Goal: Navigation & Orientation: Find specific page/section

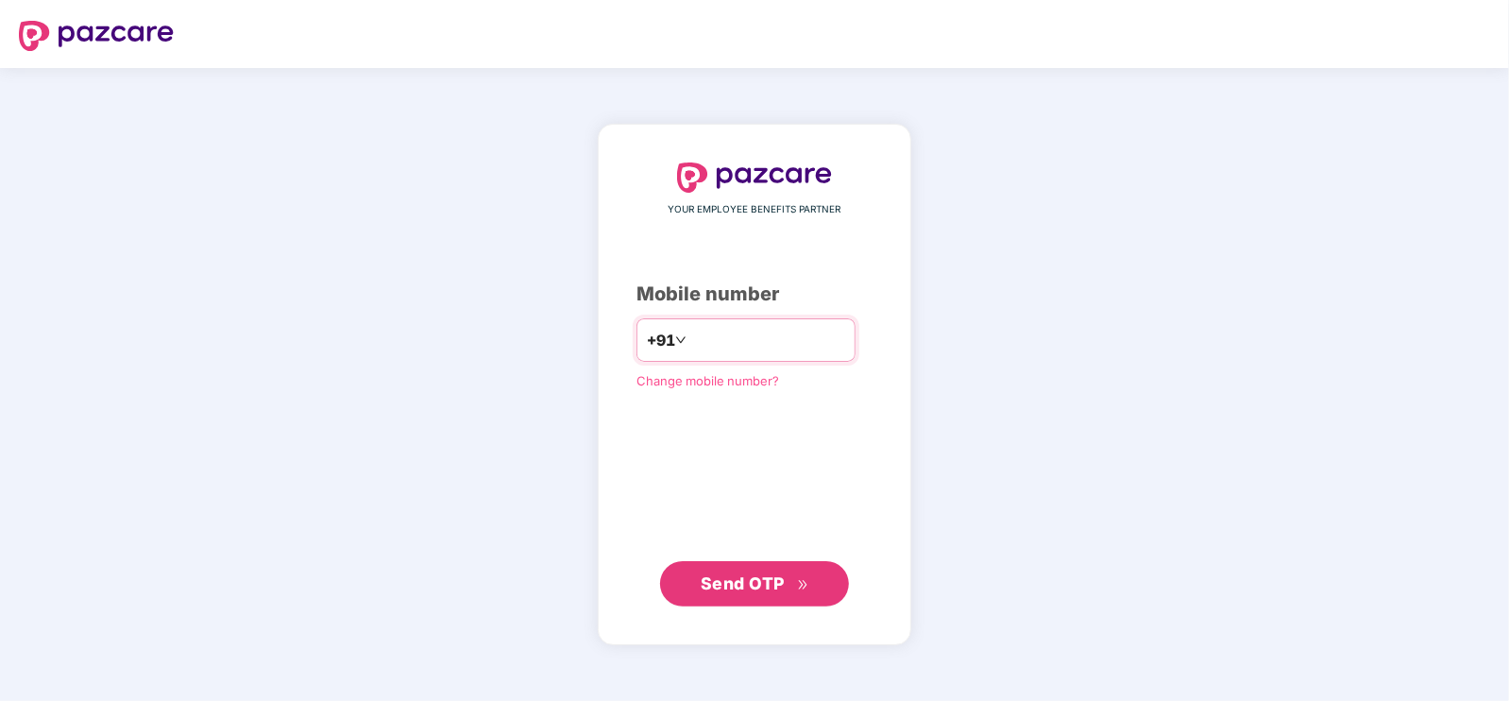
click at [784, 323] on div "+91" at bounding box center [745, 339] width 219 height 43
click at [795, 343] on input "number" at bounding box center [767, 340] width 155 height 30
type input "**********"
click at [775, 608] on div "**********" at bounding box center [754, 384] width 313 height 519
click at [771, 579] on span "Send OTP" at bounding box center [743, 582] width 84 height 20
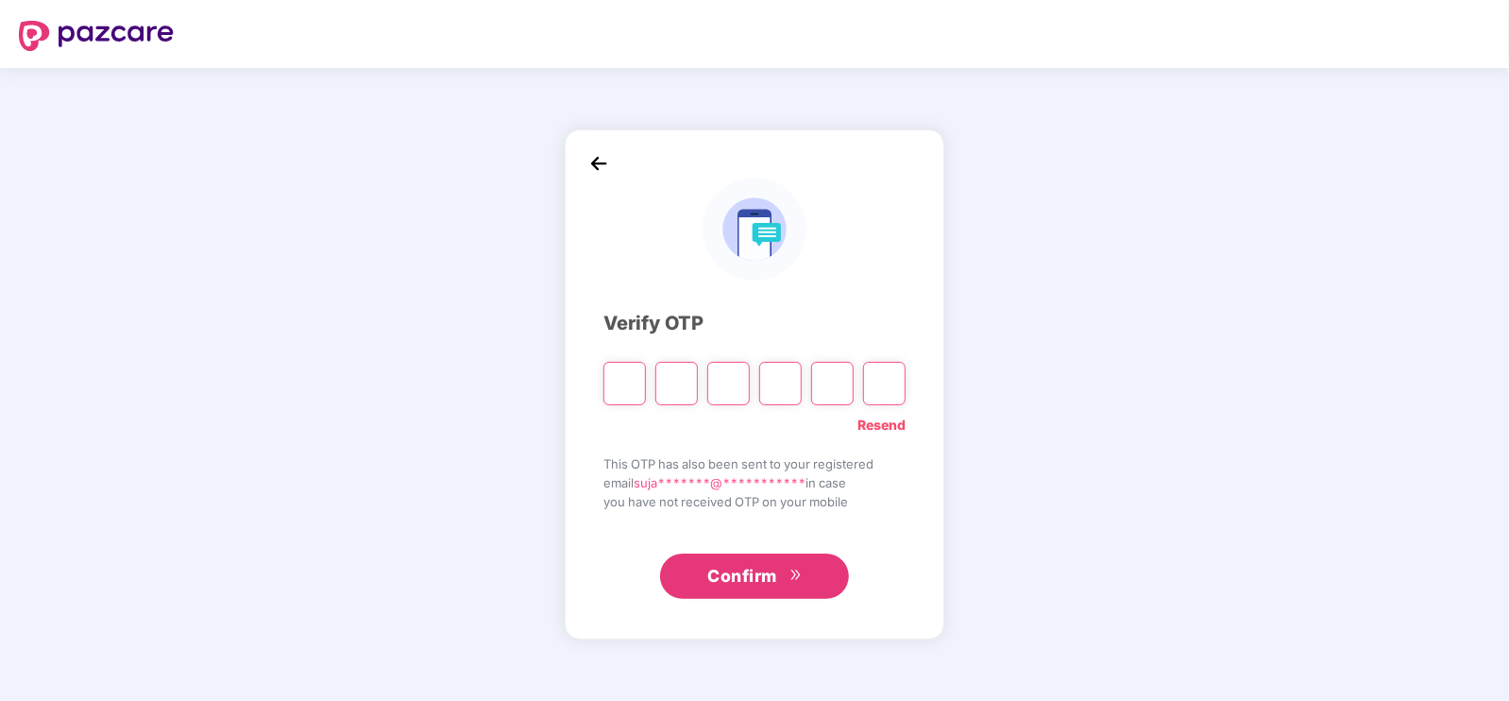
type input "*"
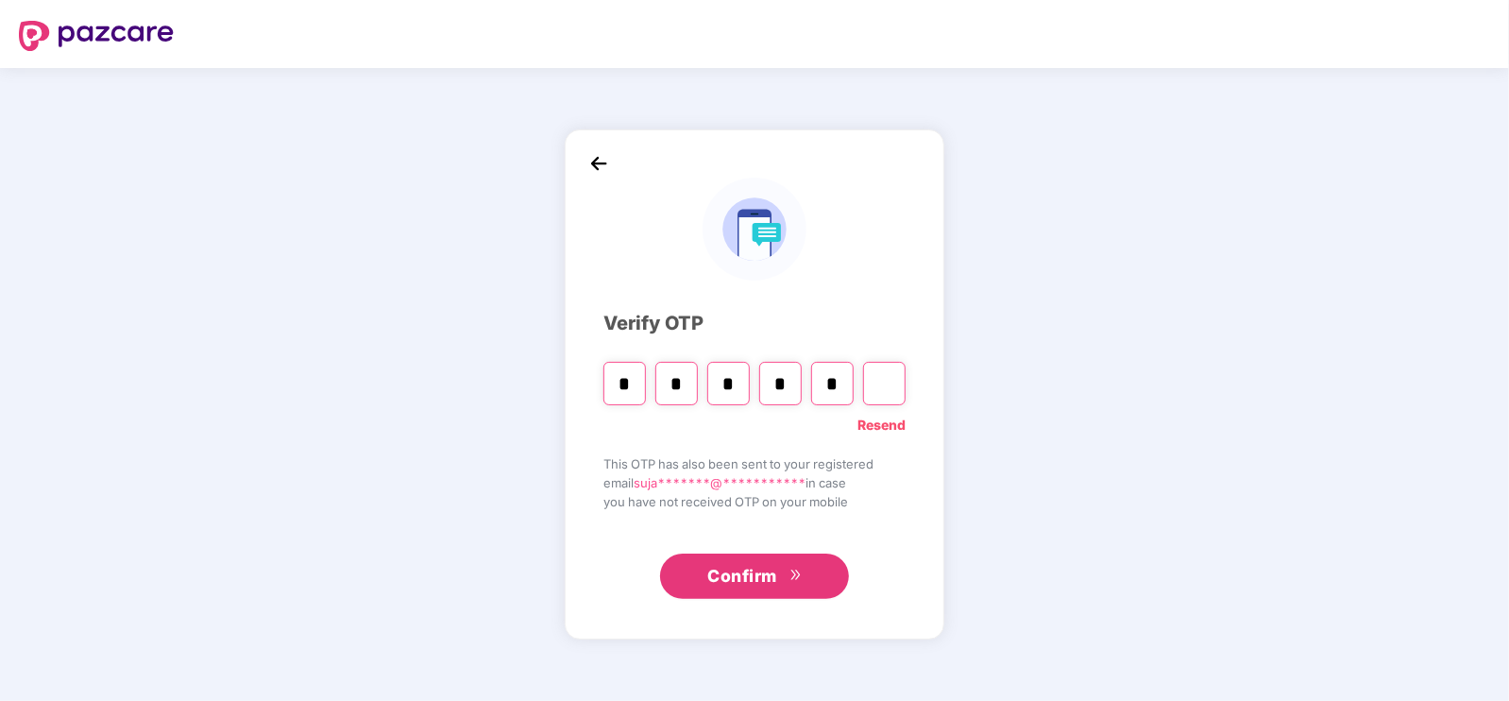
type input "*"
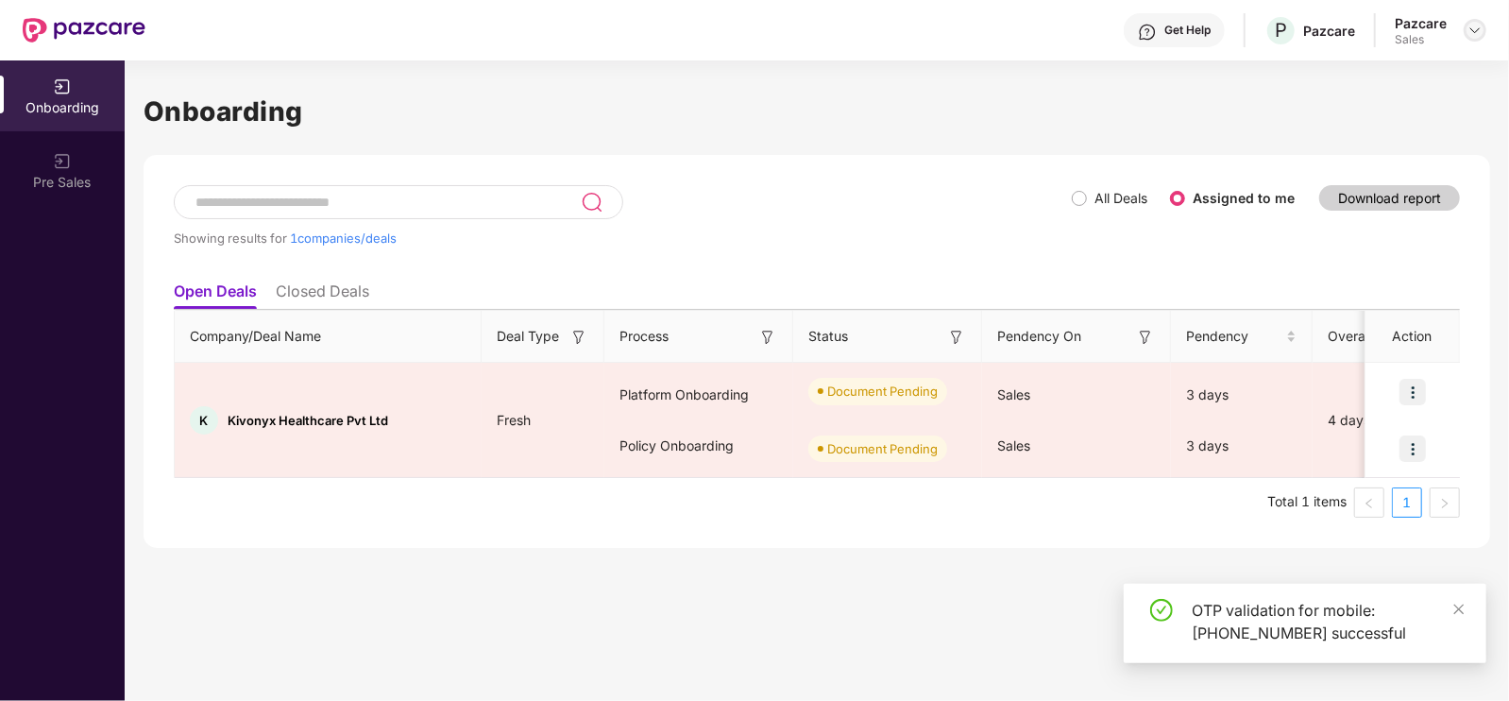
click at [1473, 20] on div at bounding box center [1475, 30] width 23 height 23
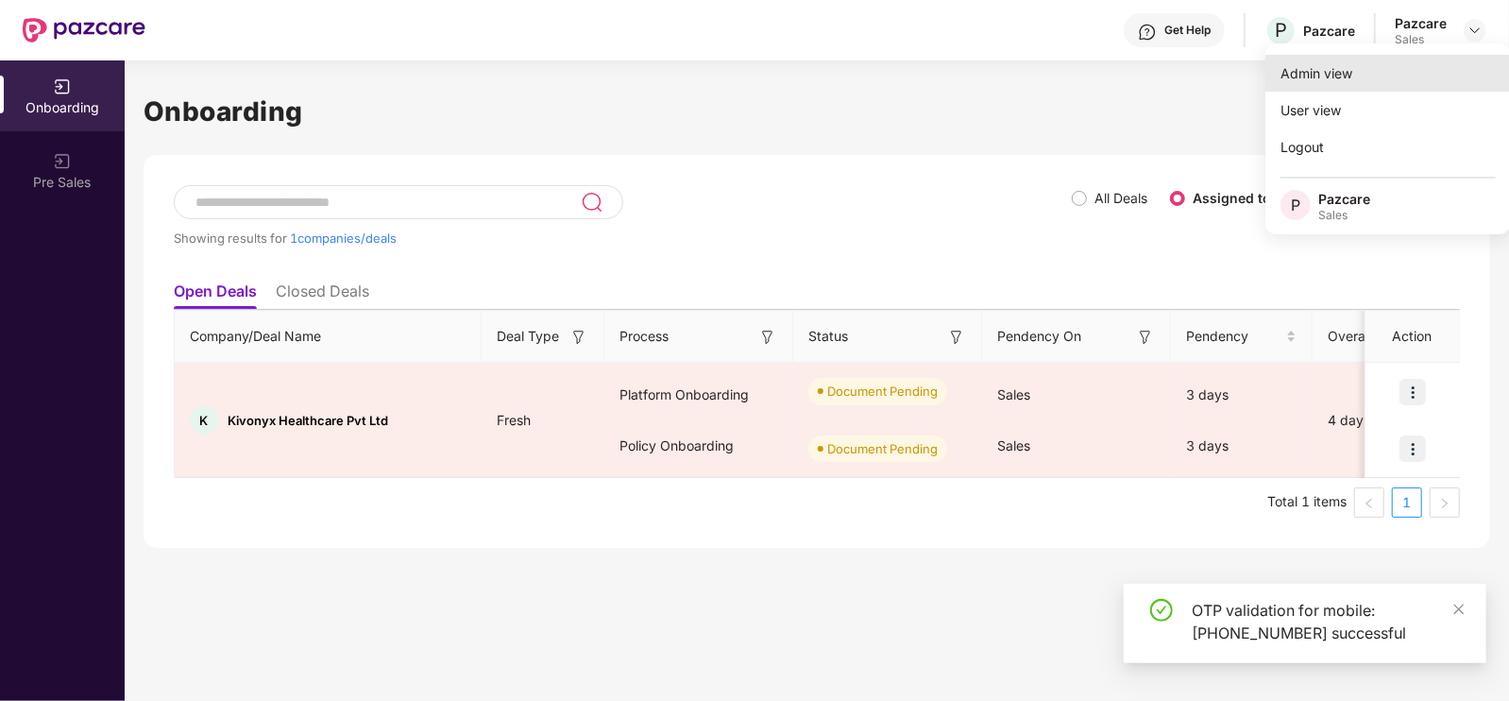
click at [1371, 67] on div "Admin view" at bounding box center [1388, 73] width 246 height 37
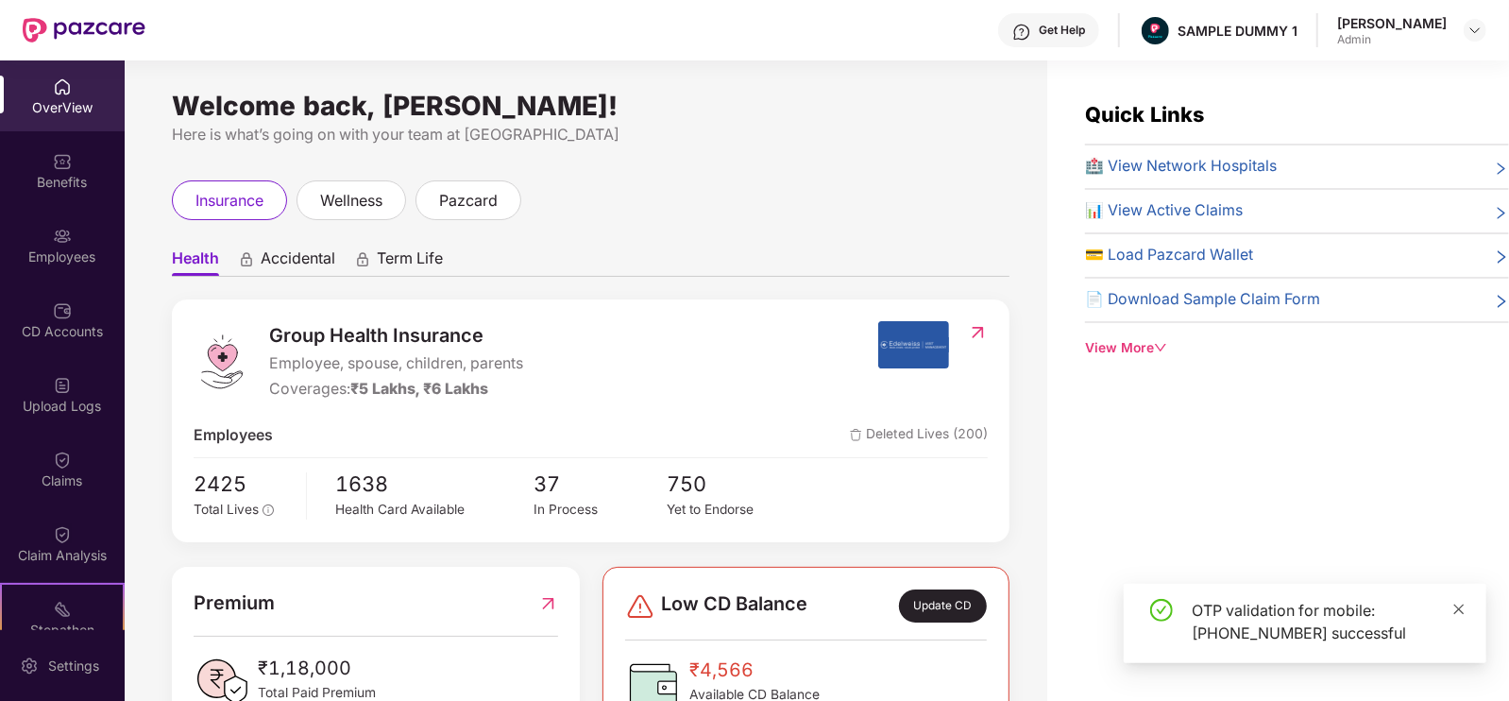
click at [1459, 599] on link at bounding box center [1458, 609] width 13 height 21
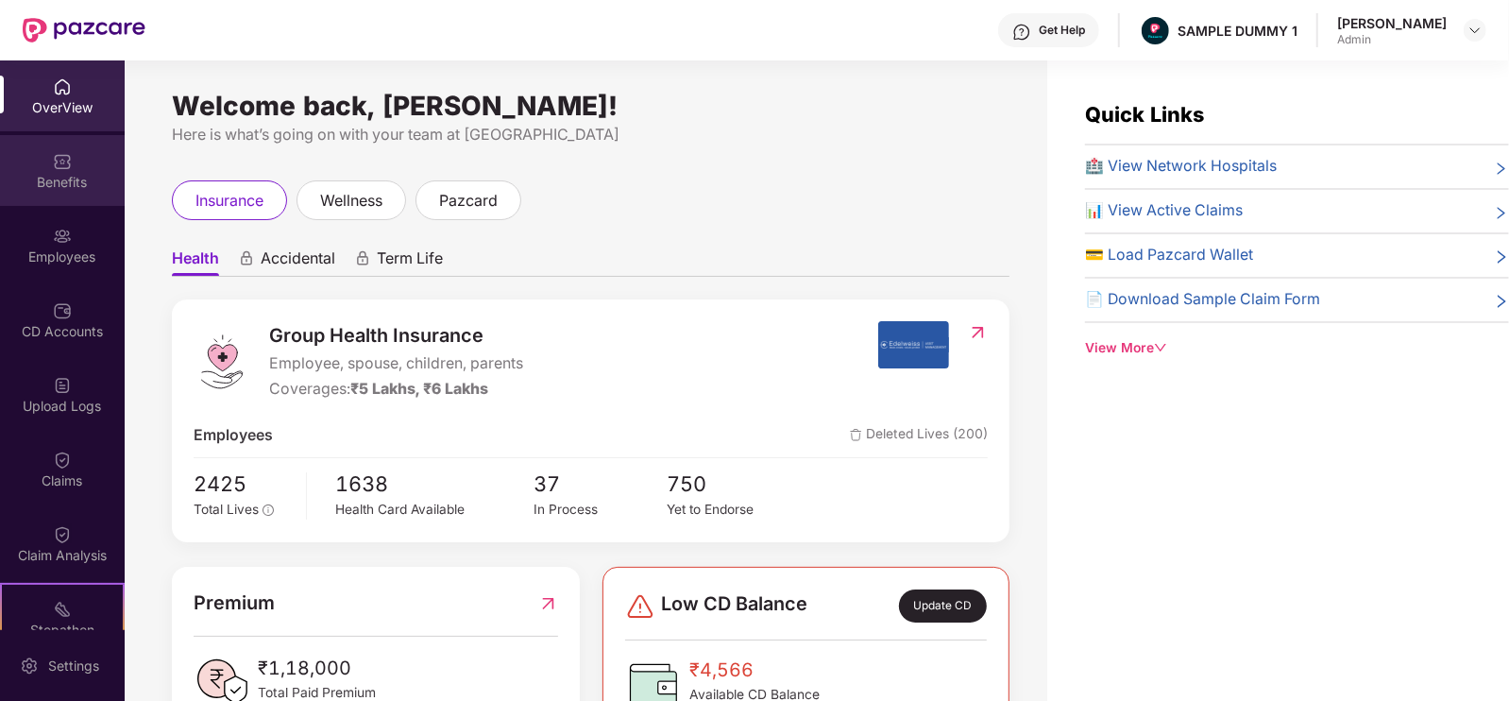
click at [85, 174] on div "Benefits" at bounding box center [62, 182] width 125 height 19
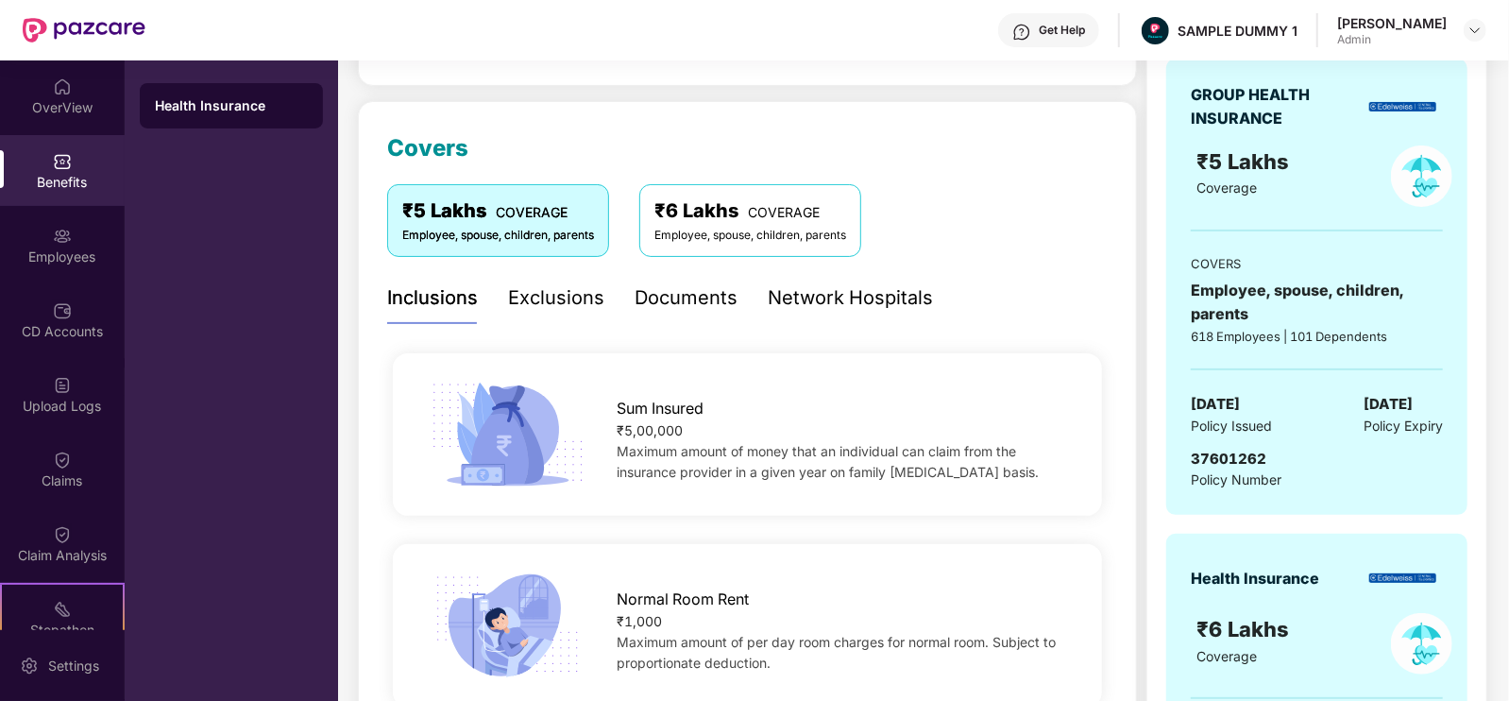
scroll to position [202, 0]
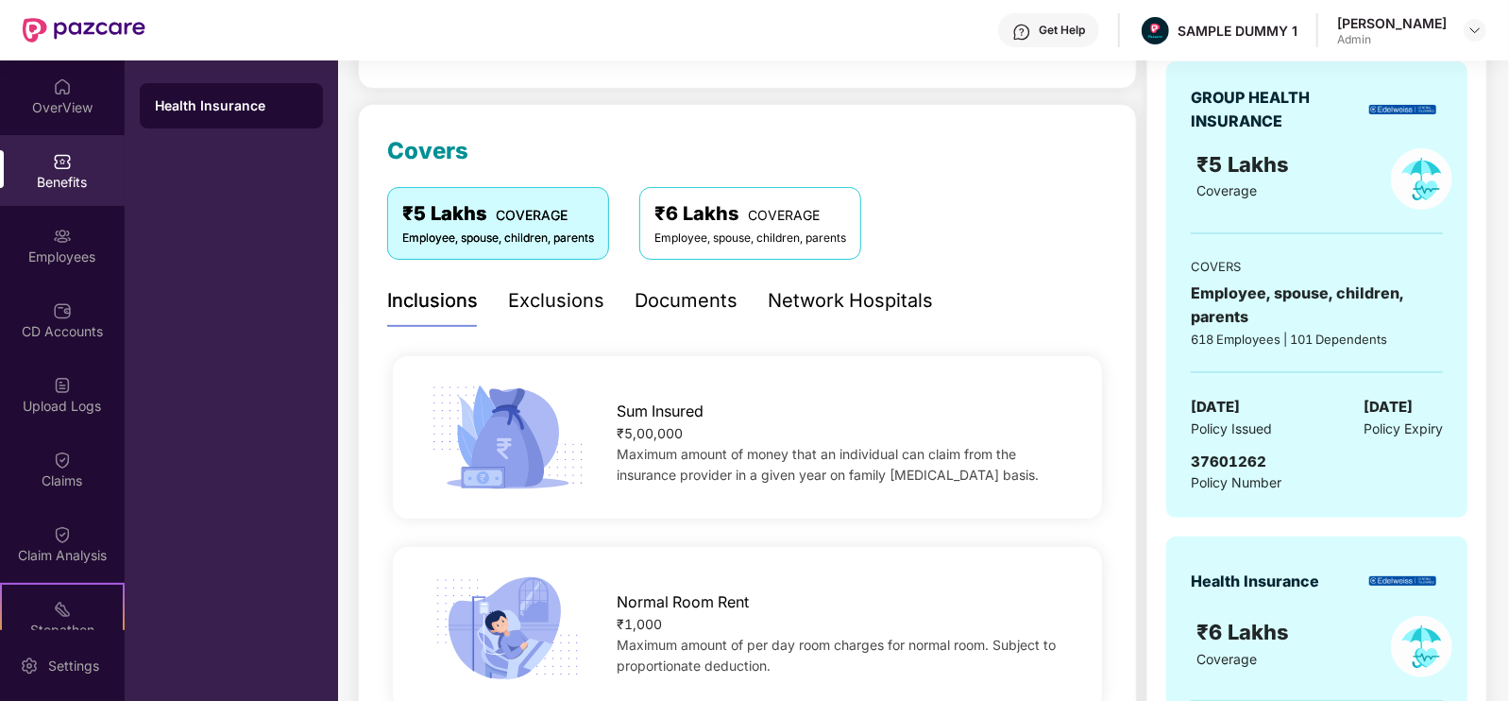
click at [557, 314] on div "Exclusions" at bounding box center [556, 301] width 96 height 52
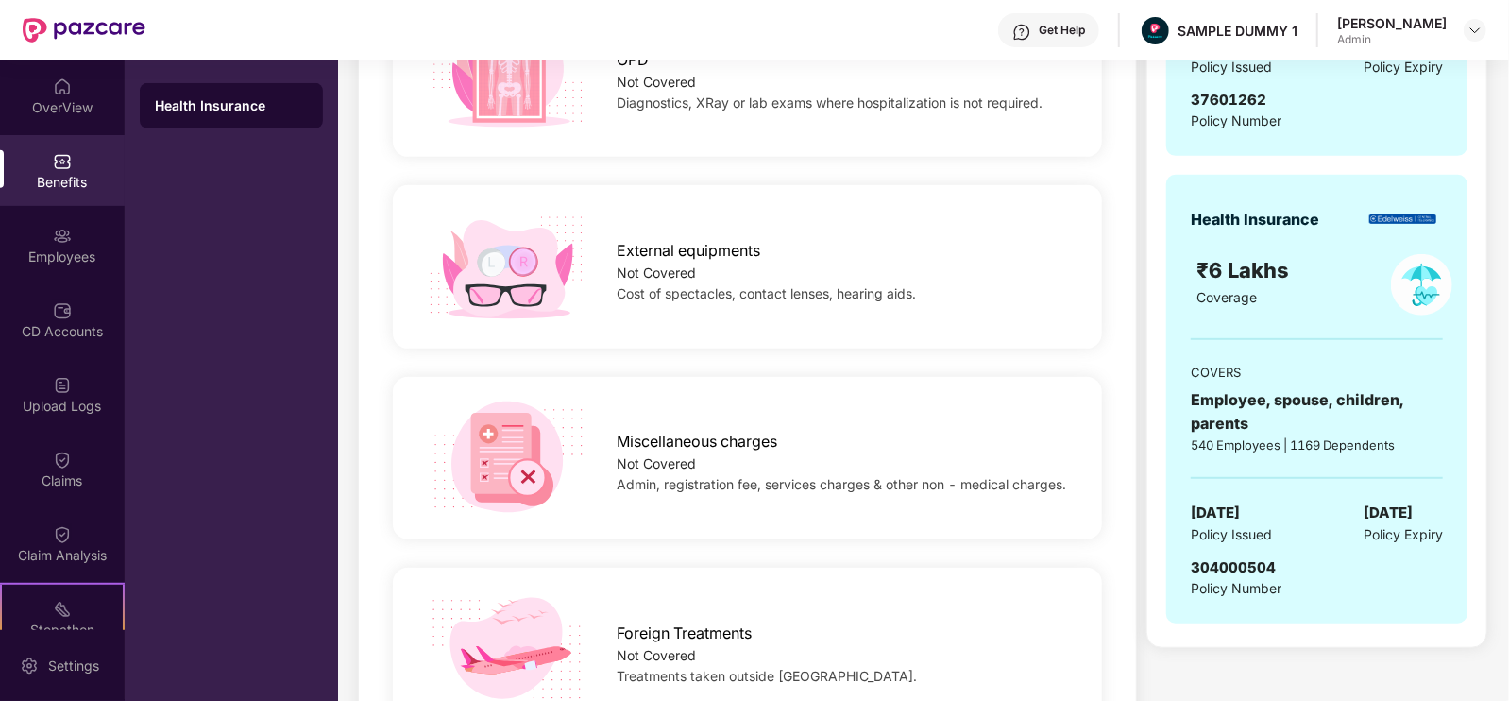
scroll to position [181, 0]
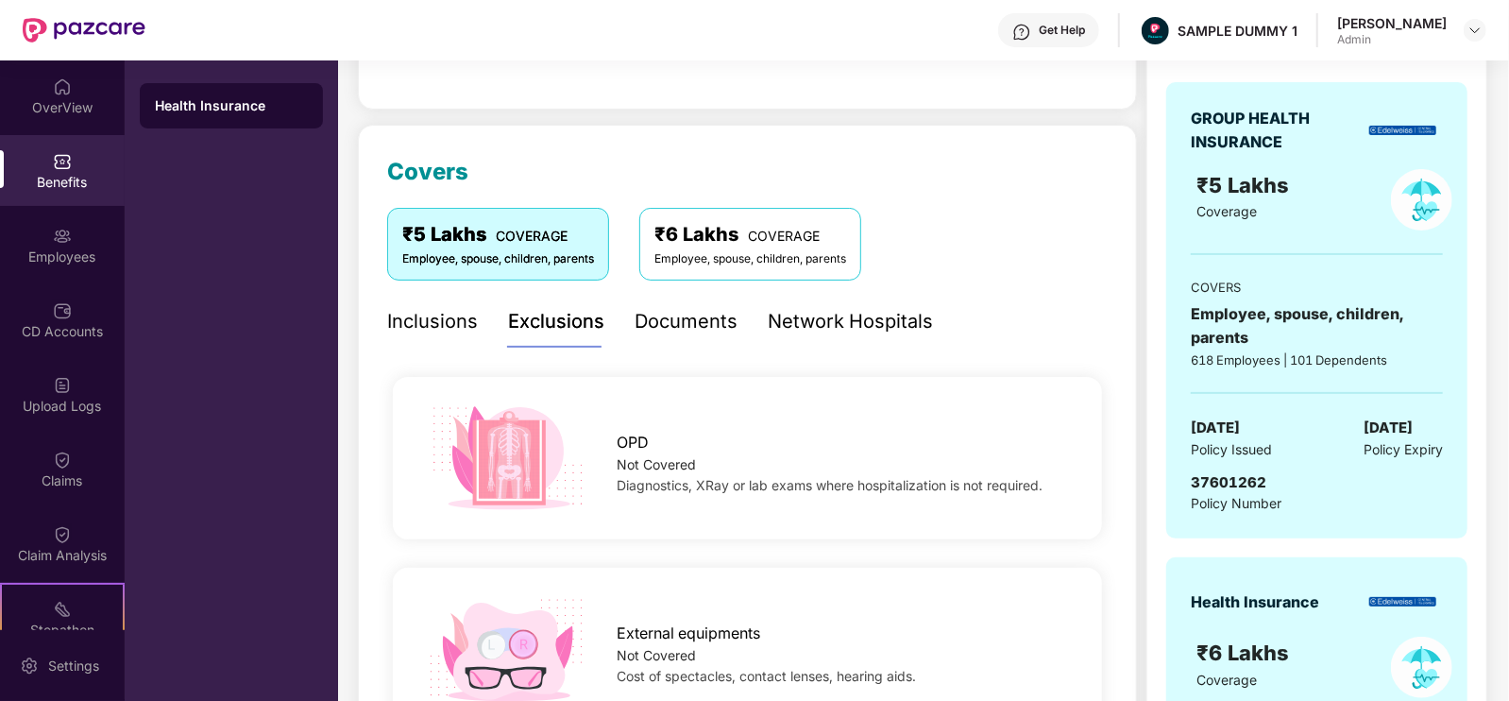
click at [722, 325] on div "Documents" at bounding box center [686, 321] width 103 height 29
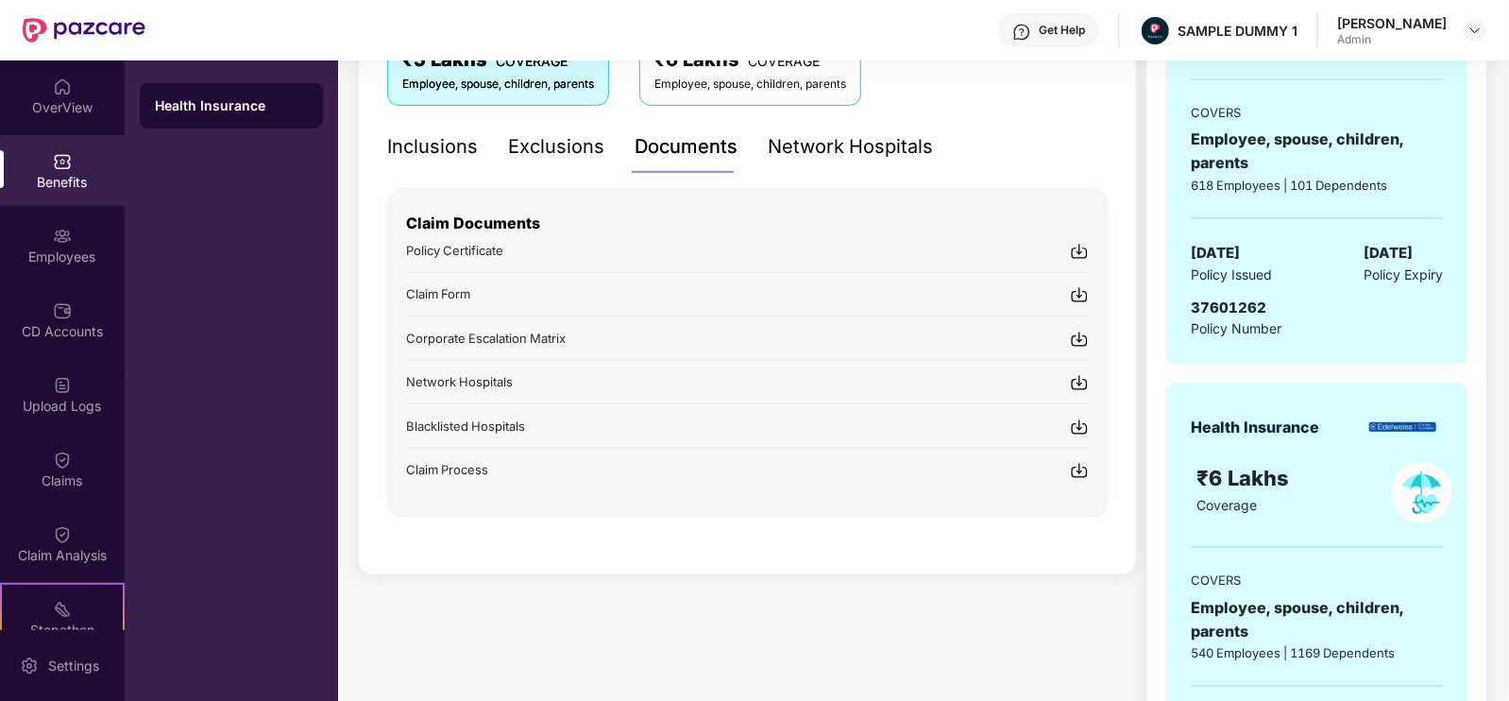
scroll to position [358, 0]
click at [899, 139] on div "Network Hospitals" at bounding box center [850, 144] width 165 height 29
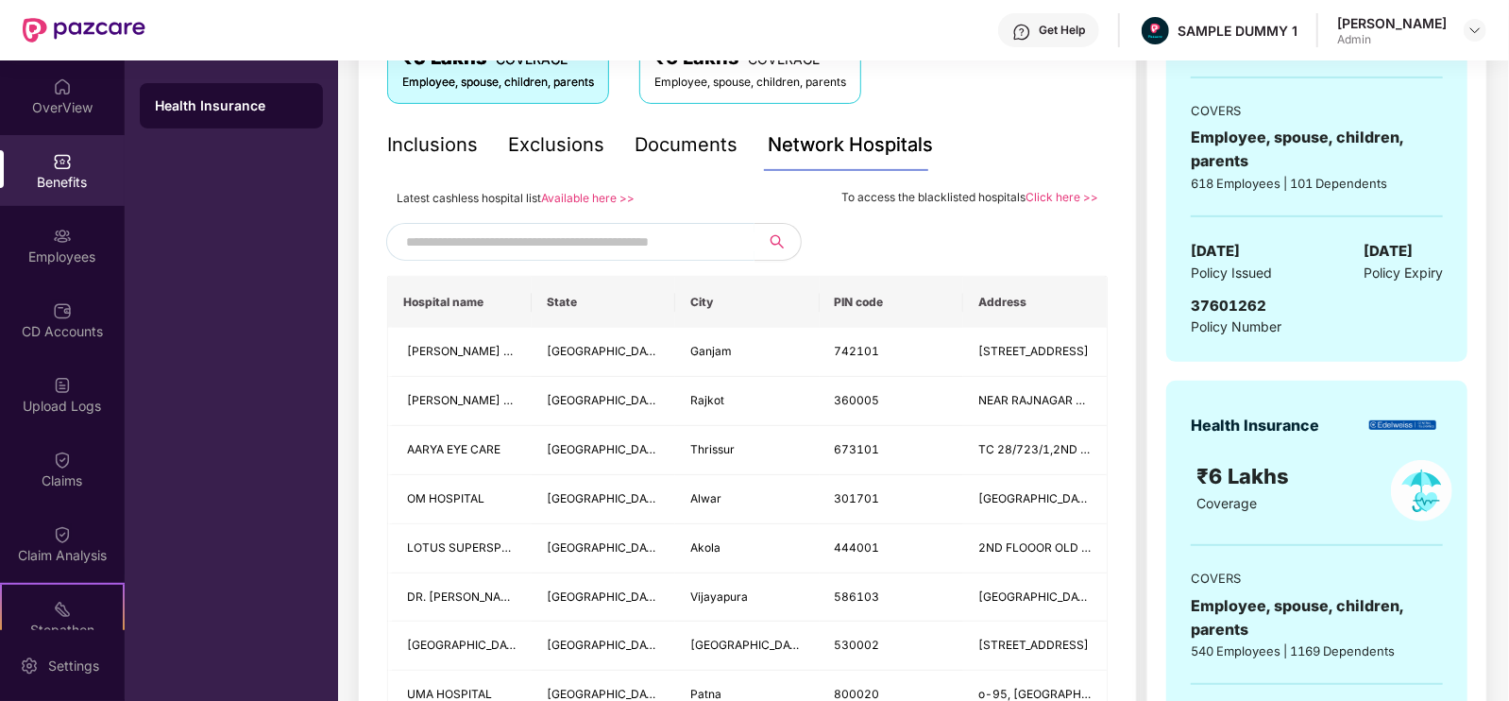
click at [683, 242] on input "text" at bounding box center [567, 242] width 323 height 28
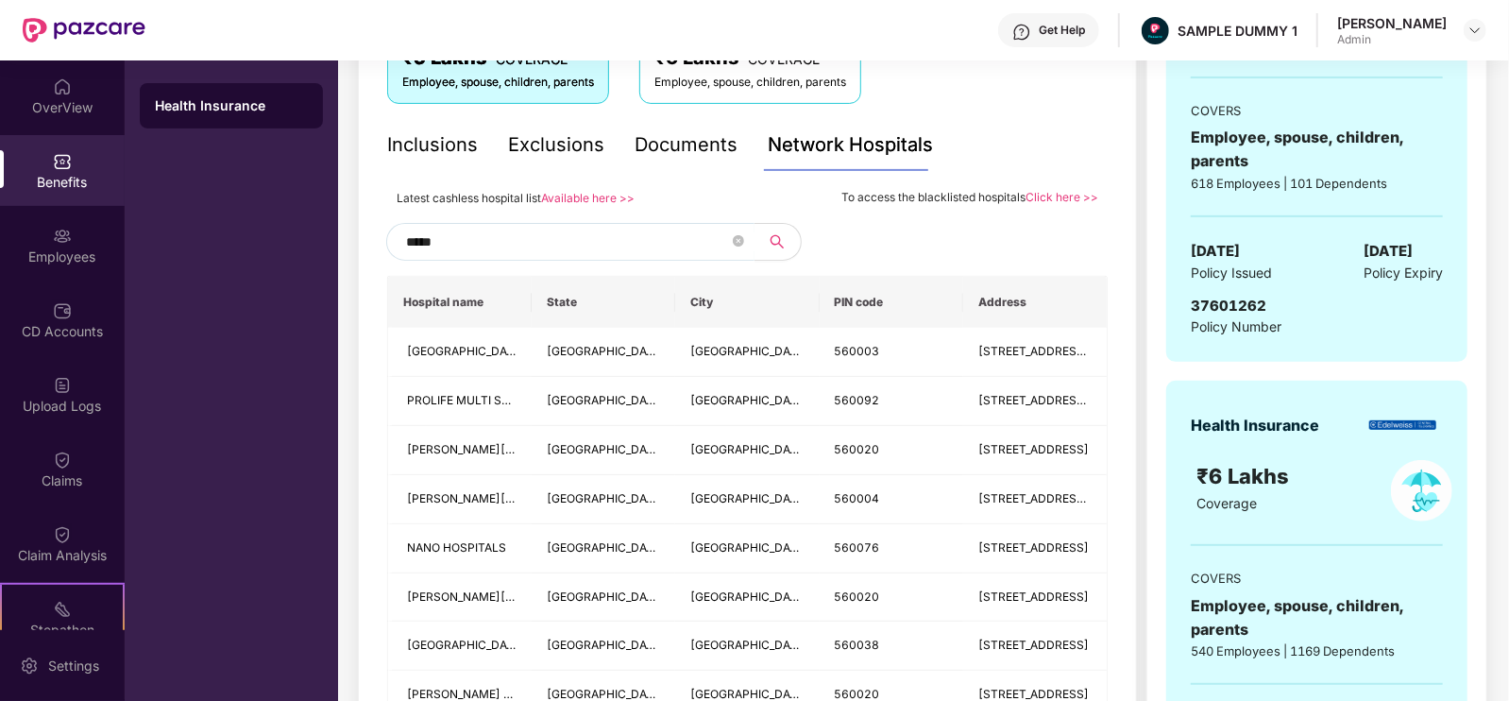
type input "******"
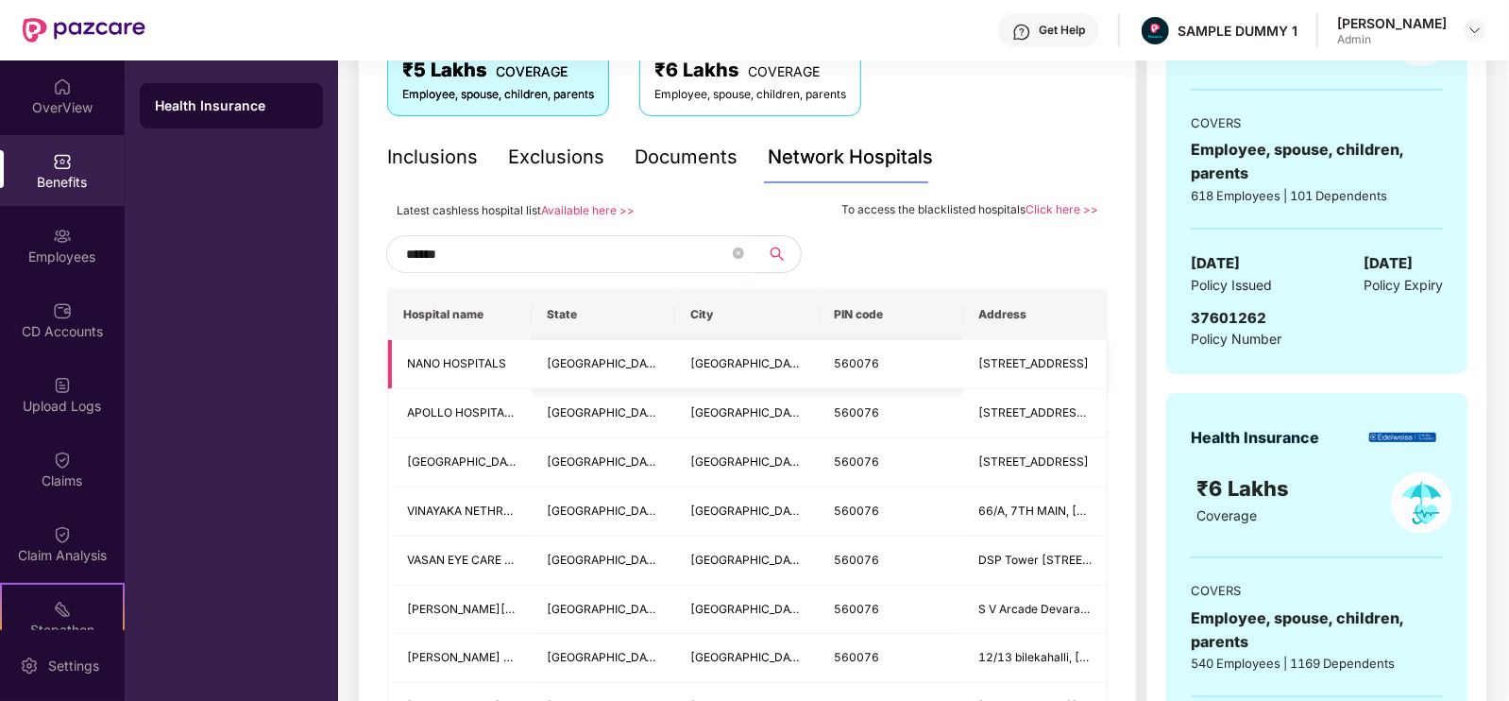
scroll to position [346, 0]
click at [736, 257] on icon "close-circle" at bounding box center [738, 252] width 11 height 11
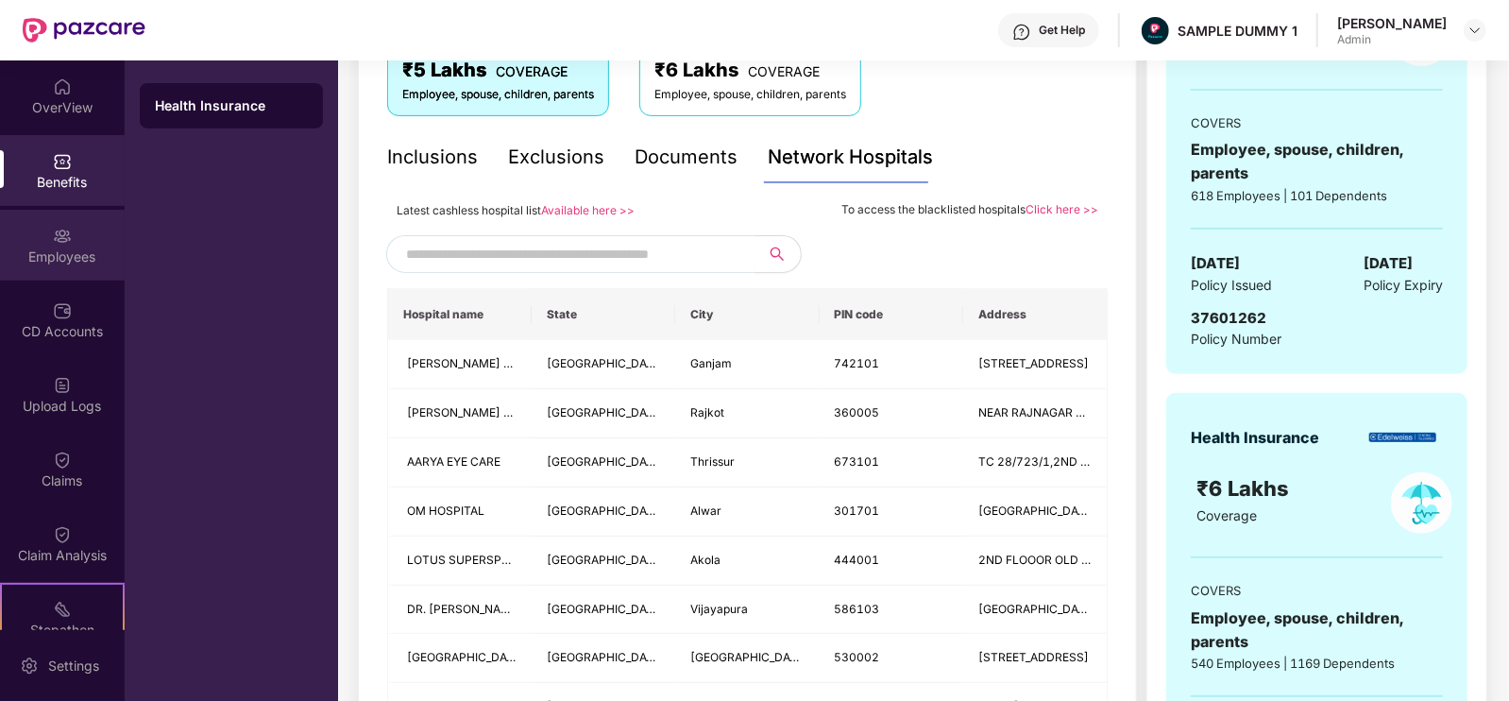
click at [76, 236] on div "Employees" at bounding box center [62, 245] width 125 height 71
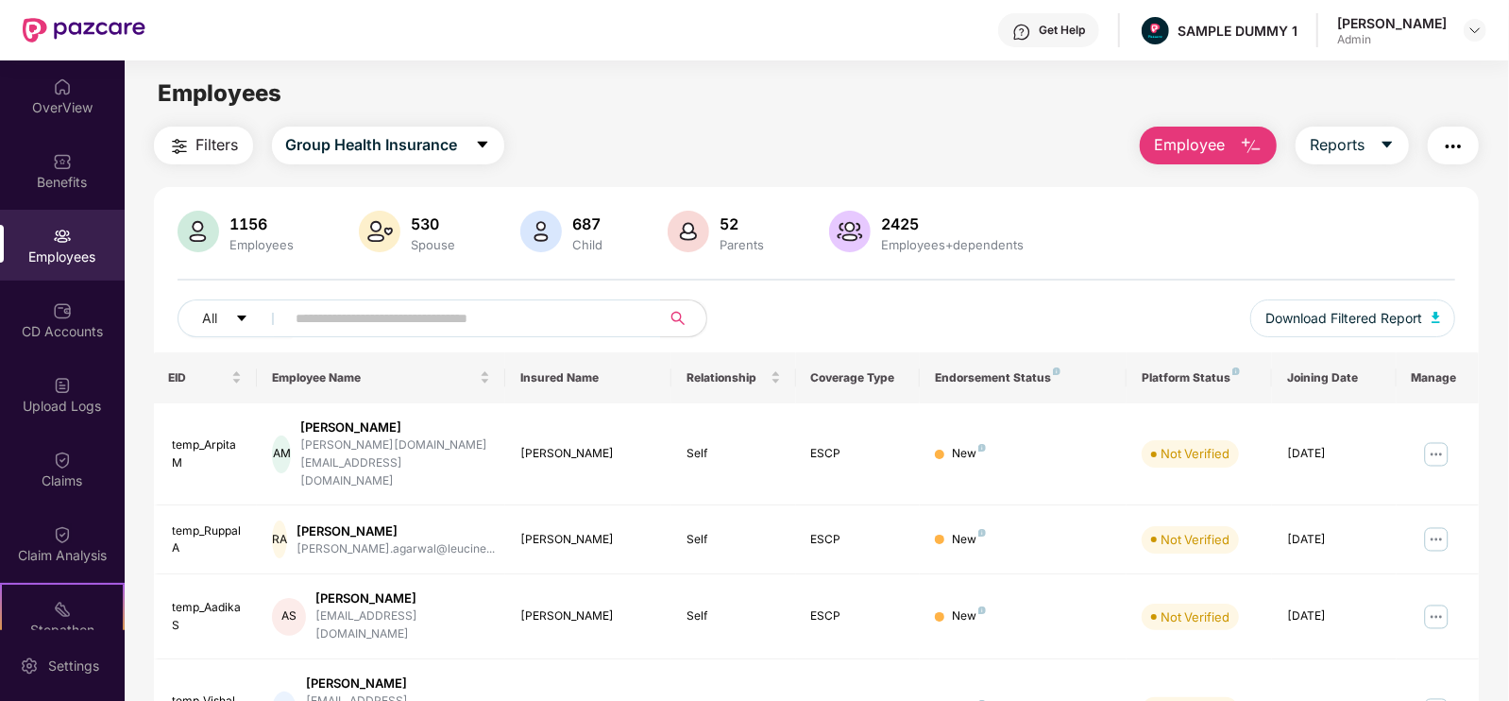
click at [1202, 158] on button "Employee" at bounding box center [1208, 146] width 137 height 38
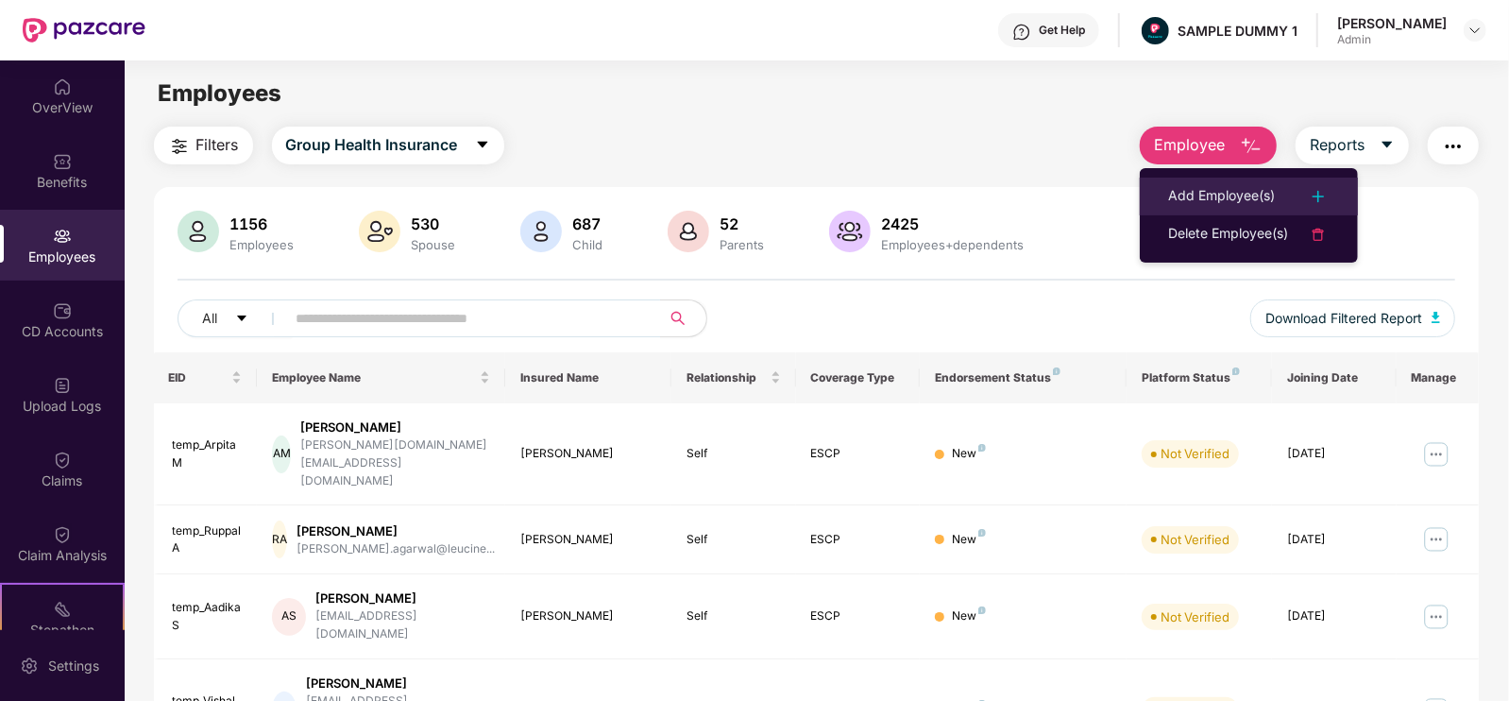
click at [1209, 192] on div "Add Employee(s)" at bounding box center [1221, 196] width 107 height 23
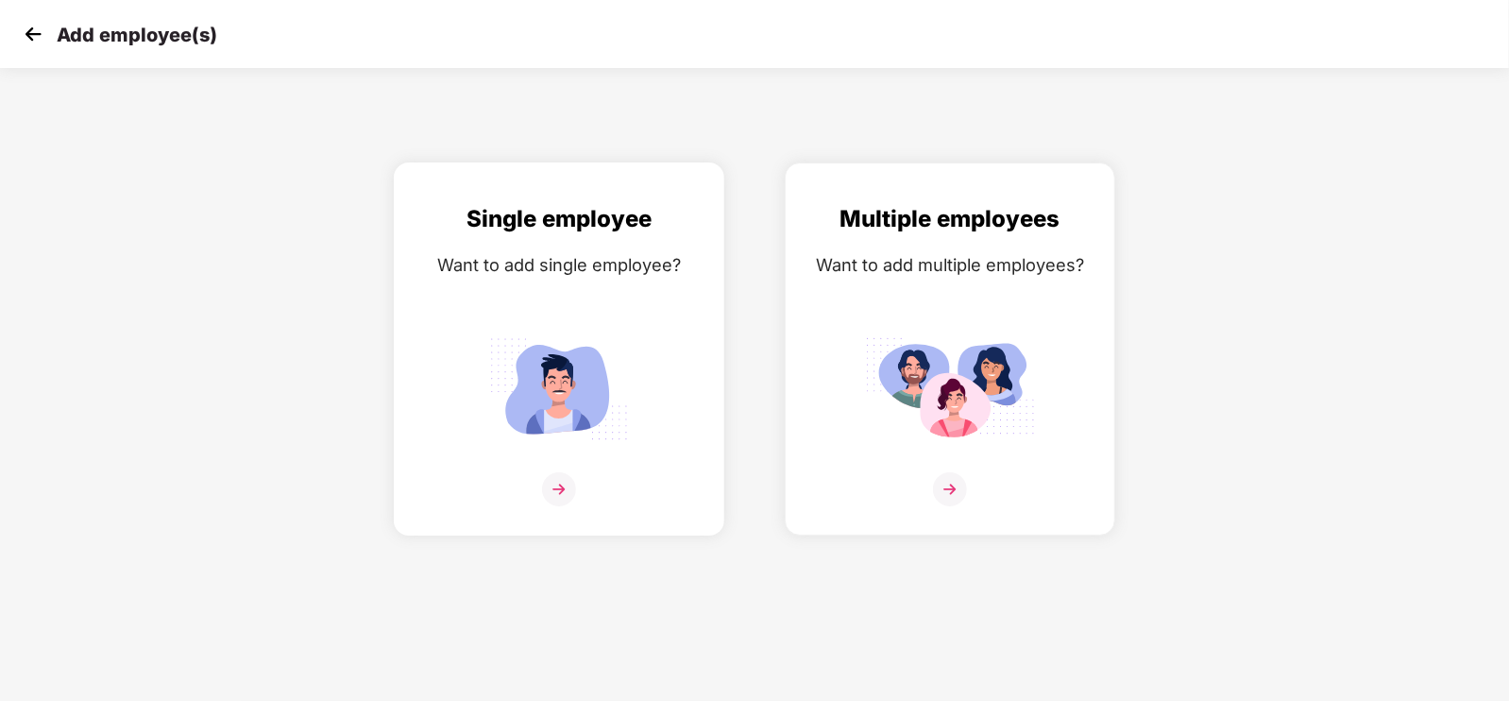
click at [666, 362] on div "Single employee Want to add single employee?" at bounding box center [559, 365] width 291 height 329
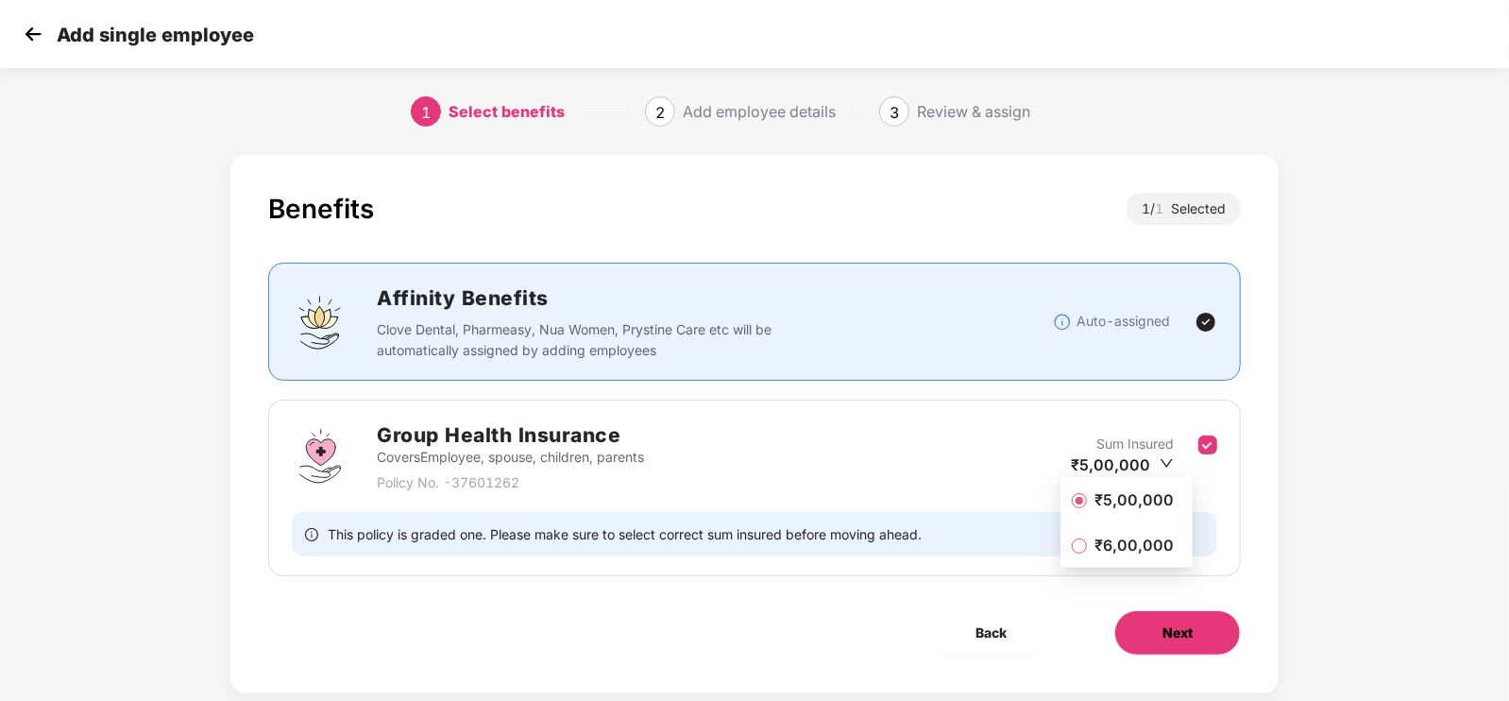
click at [1199, 625] on button "Next" at bounding box center [1177, 632] width 127 height 45
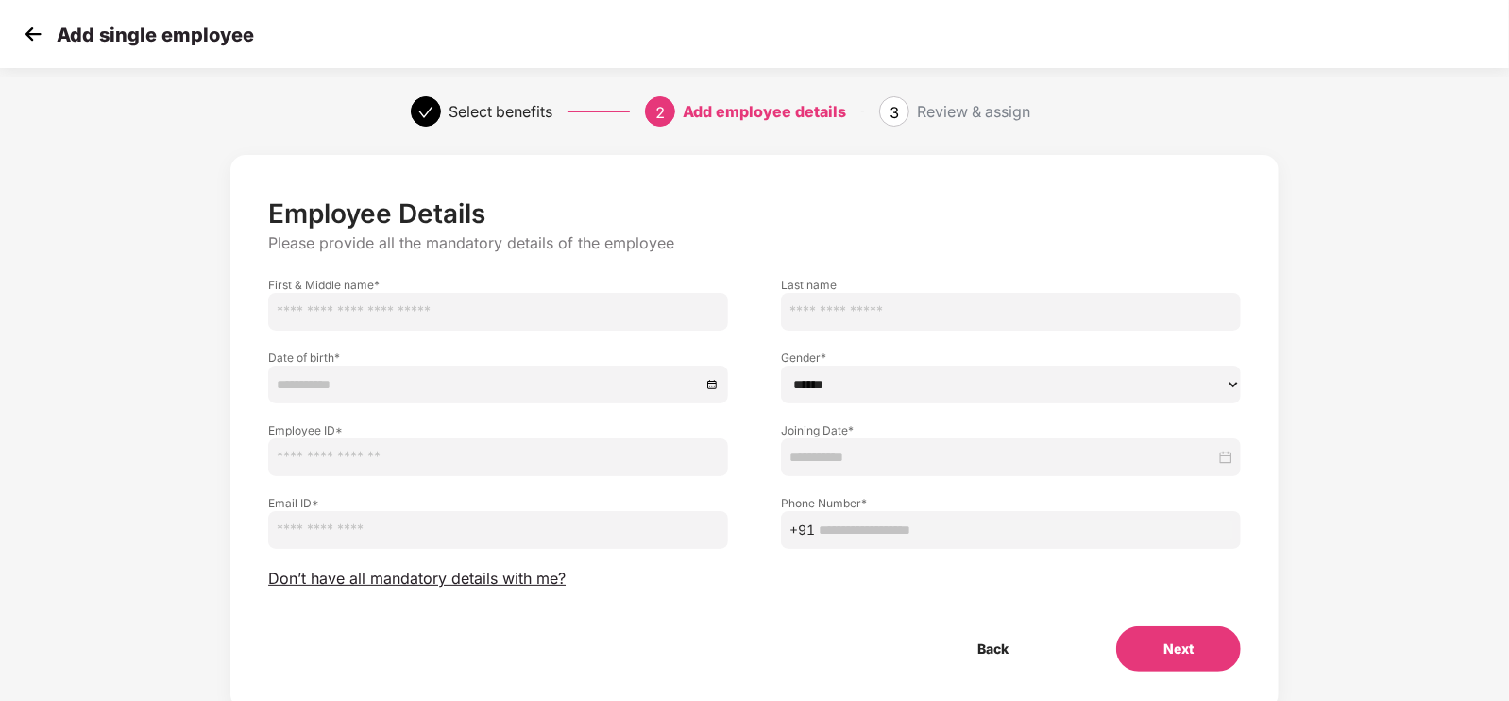
click at [31, 42] on img at bounding box center [33, 34] width 28 height 28
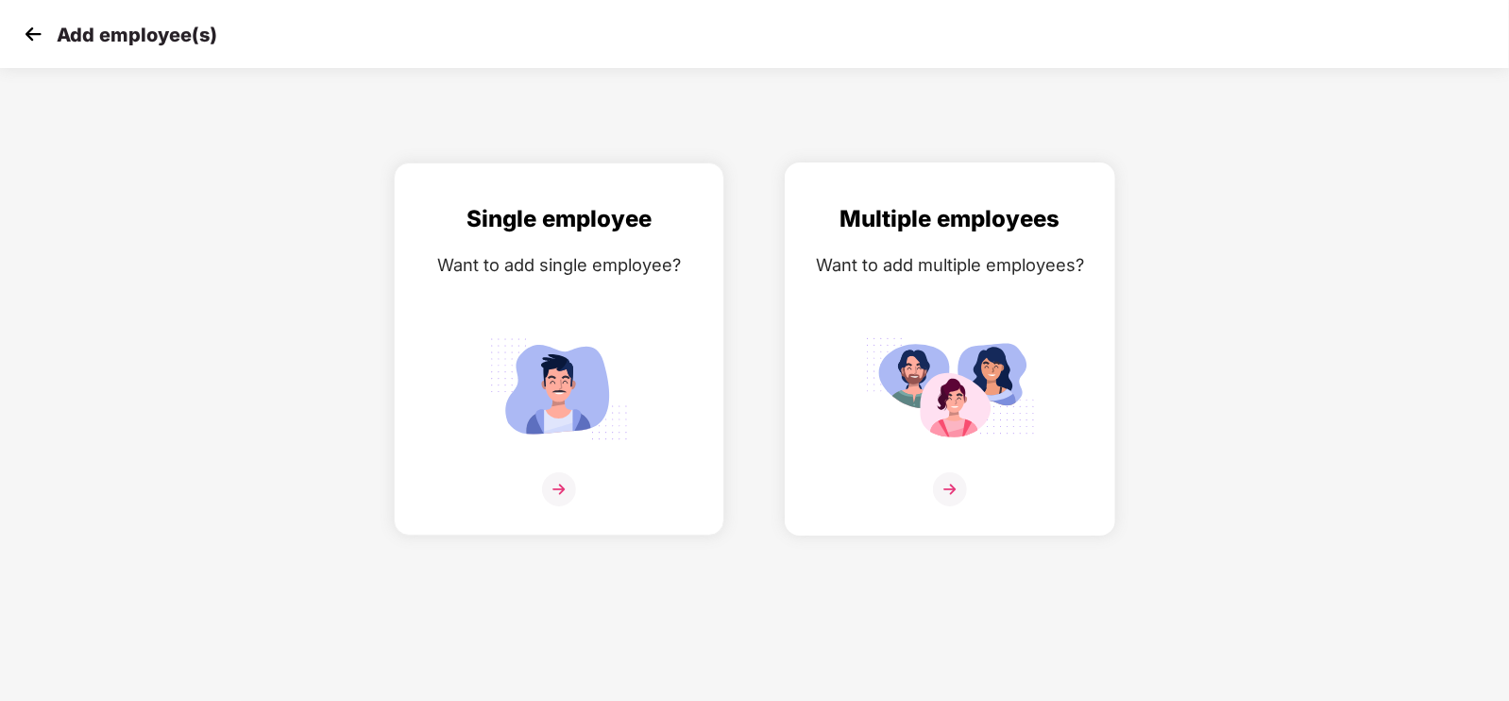
click at [880, 304] on div "Multiple employees Want to add multiple employees?" at bounding box center [950, 365] width 291 height 329
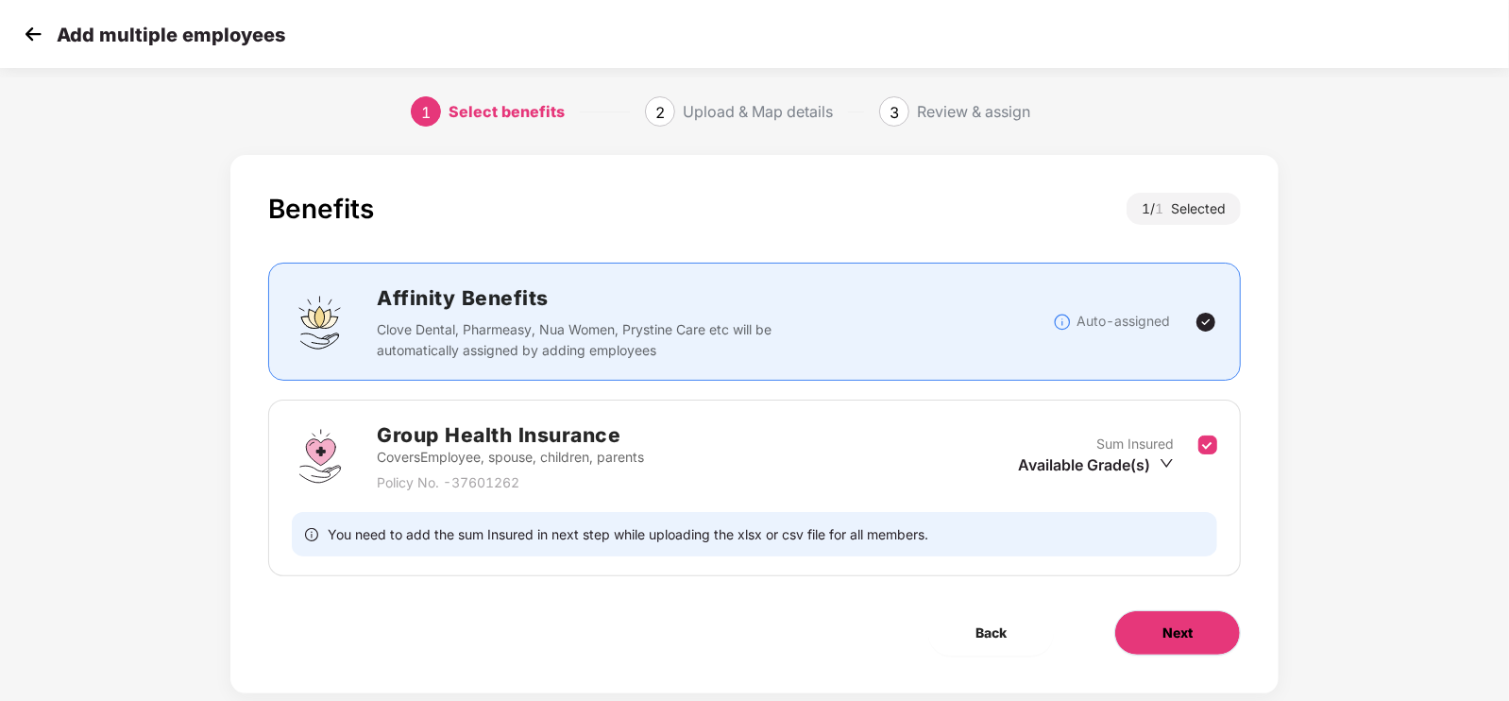
click at [1149, 622] on button "Next" at bounding box center [1177, 632] width 127 height 45
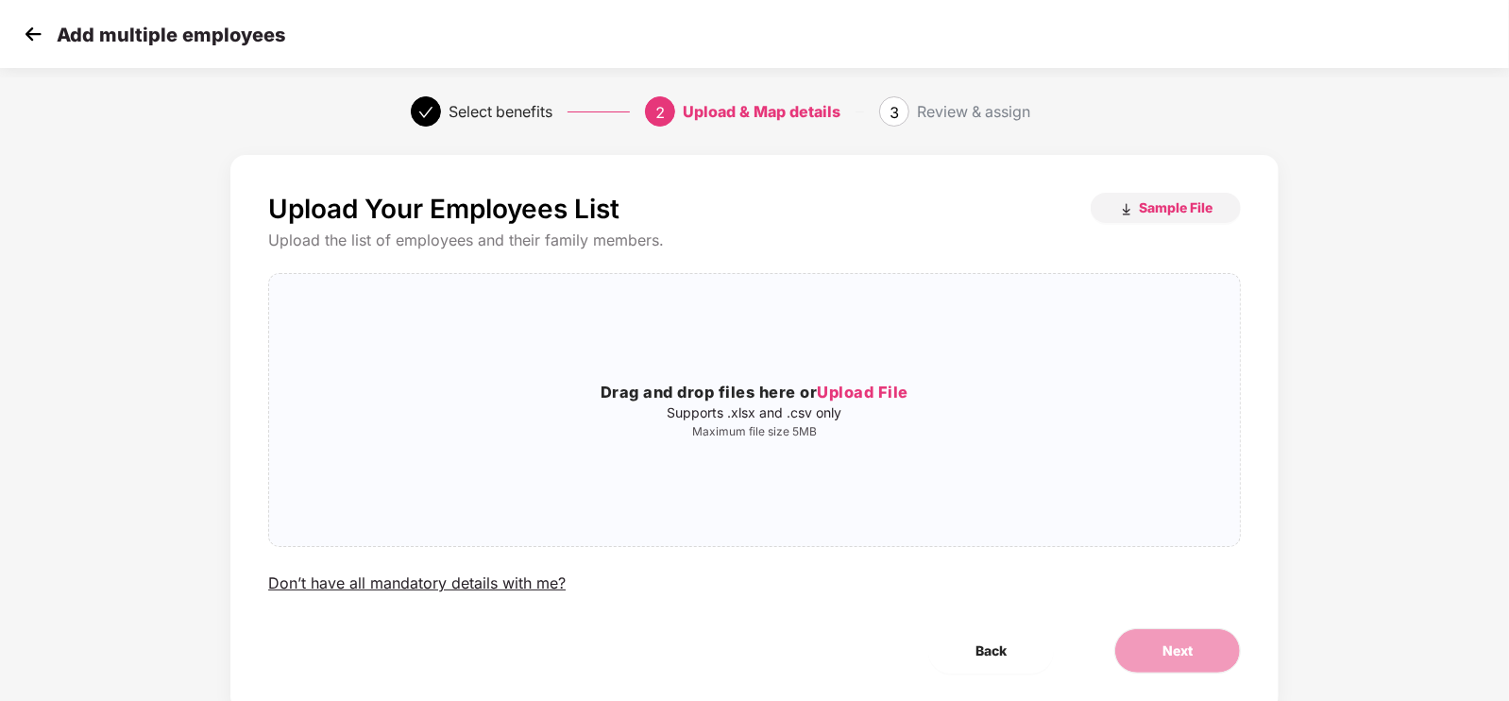
click at [34, 38] on img at bounding box center [33, 34] width 28 height 28
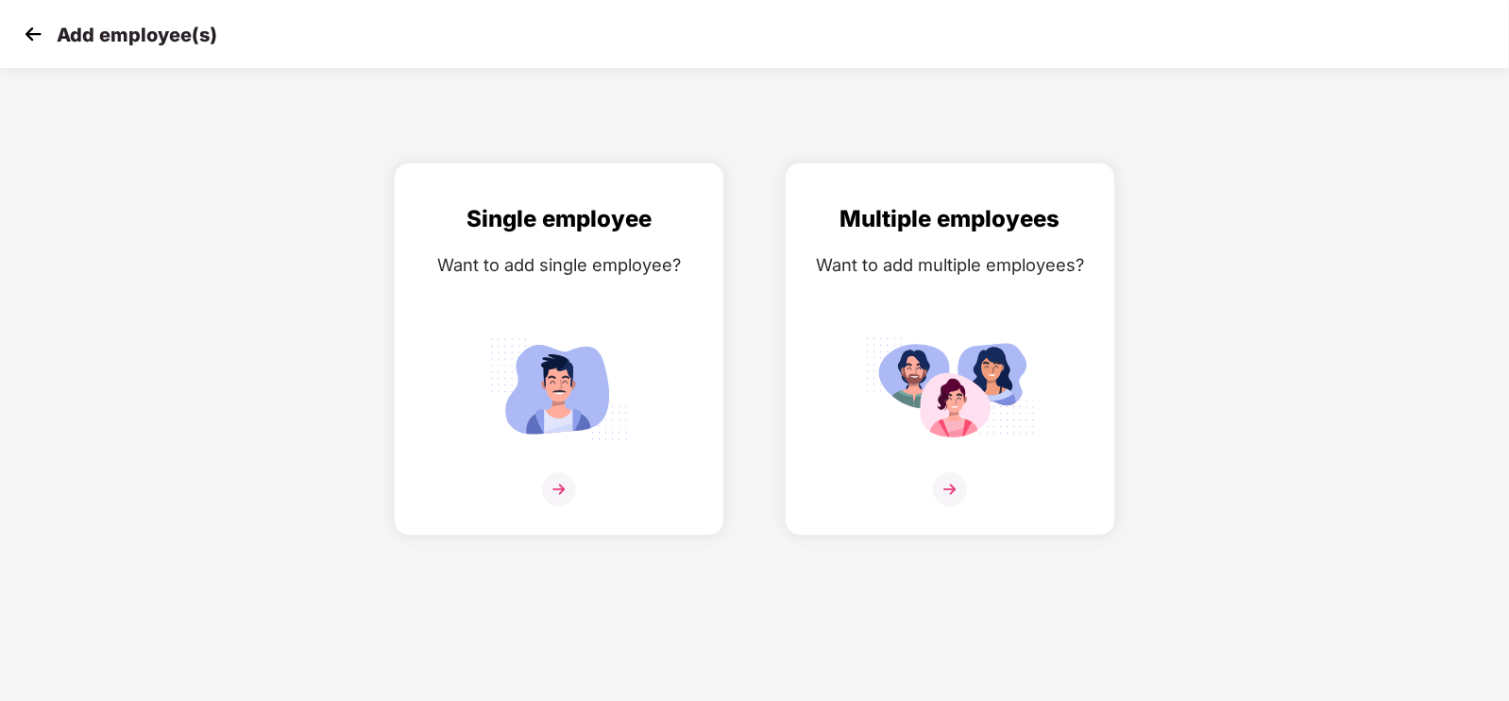
click at [34, 38] on img at bounding box center [33, 34] width 28 height 28
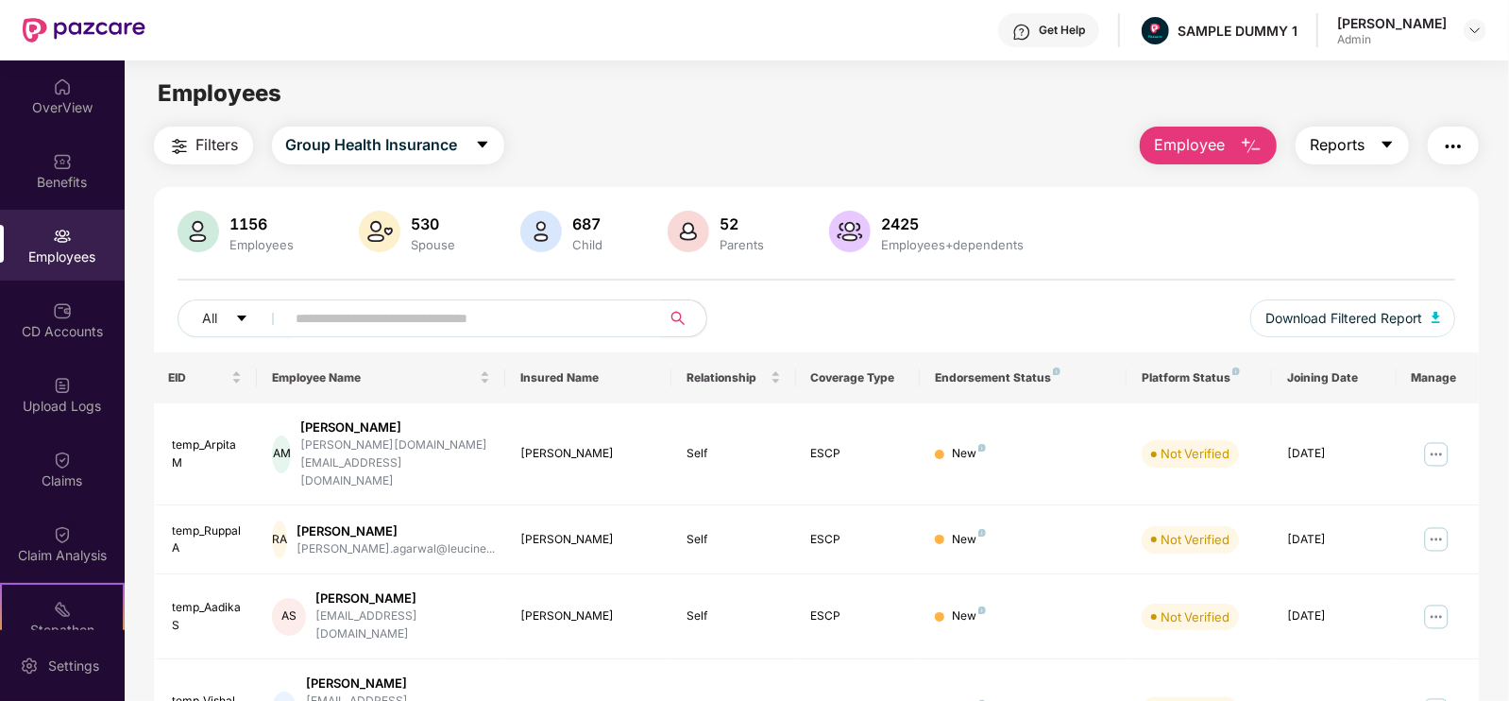
click at [1370, 144] on button "Reports" at bounding box center [1352, 146] width 113 height 38
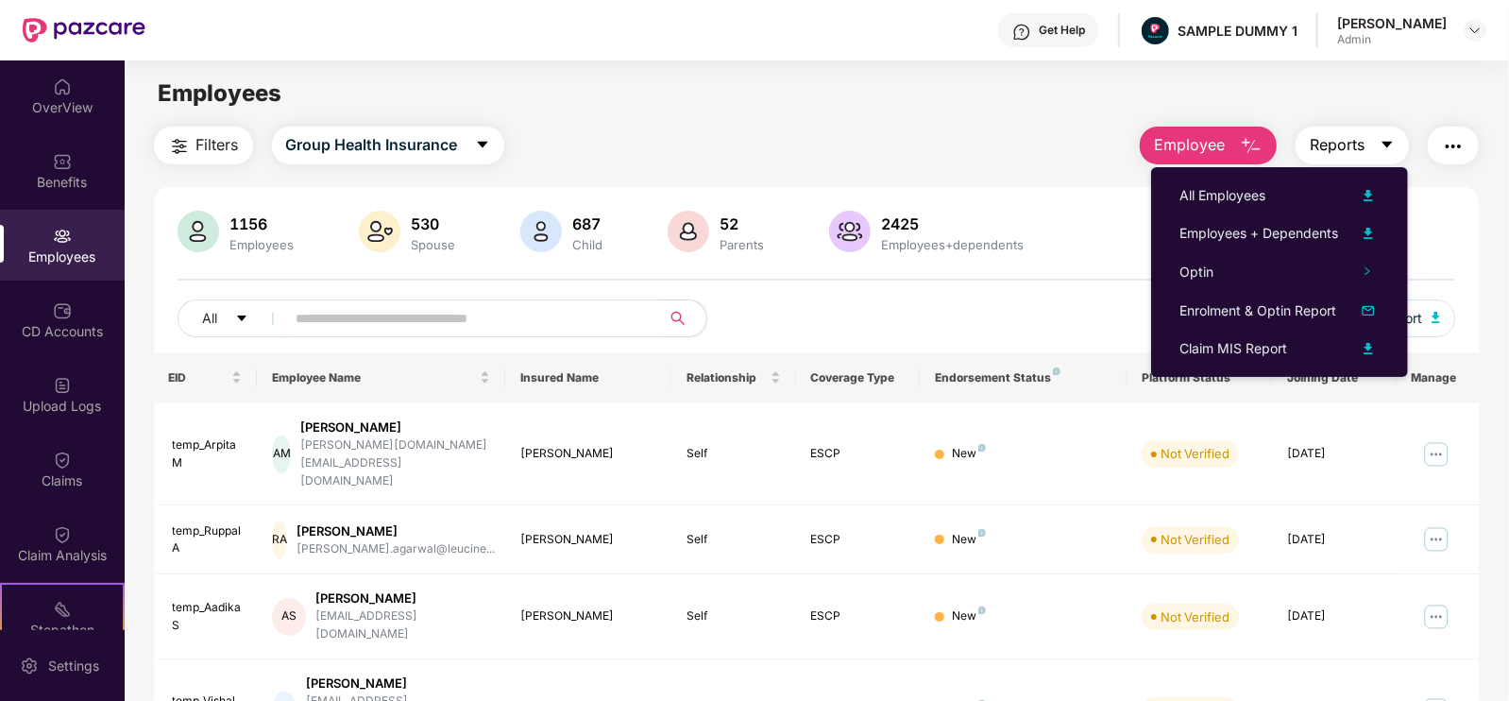
click at [1383, 133] on button "Reports" at bounding box center [1352, 146] width 113 height 38
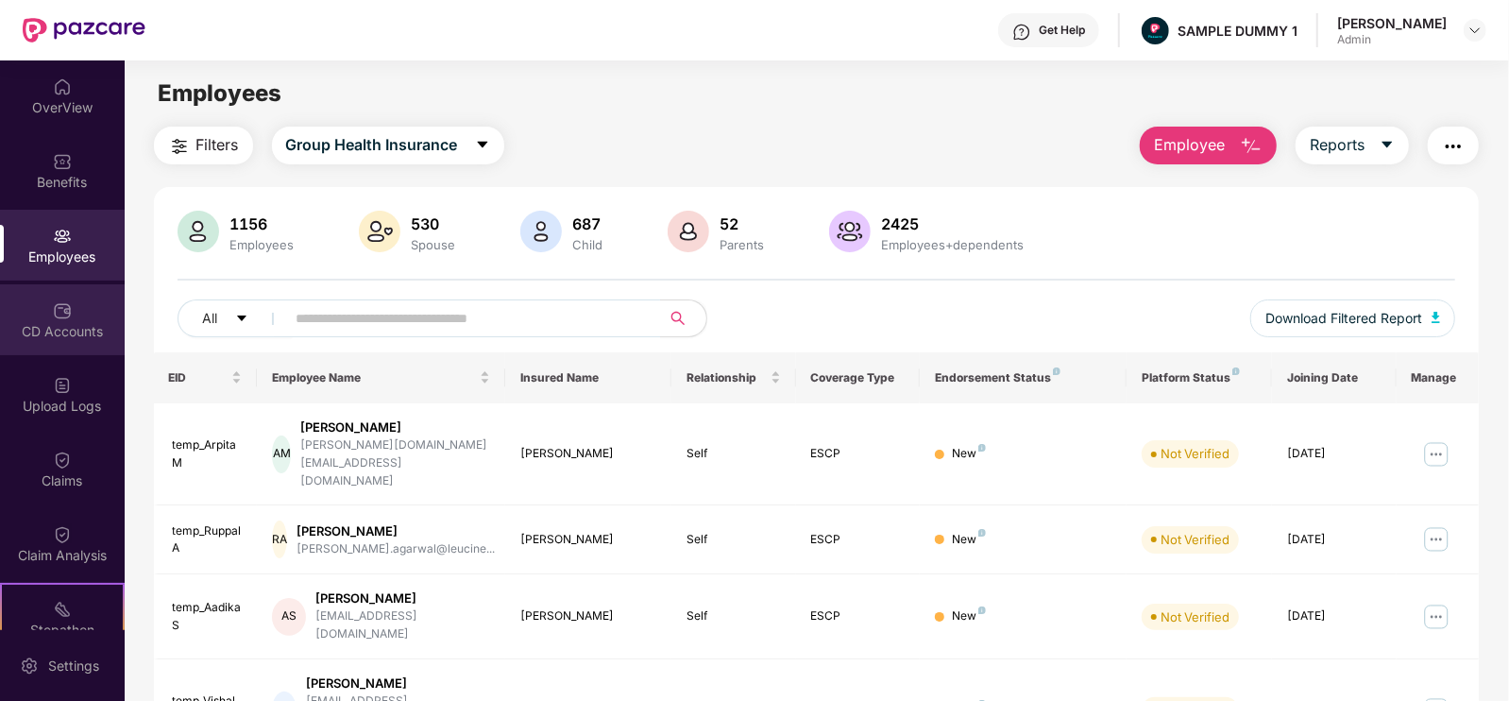
click at [80, 305] on div "CD Accounts" at bounding box center [62, 319] width 125 height 71
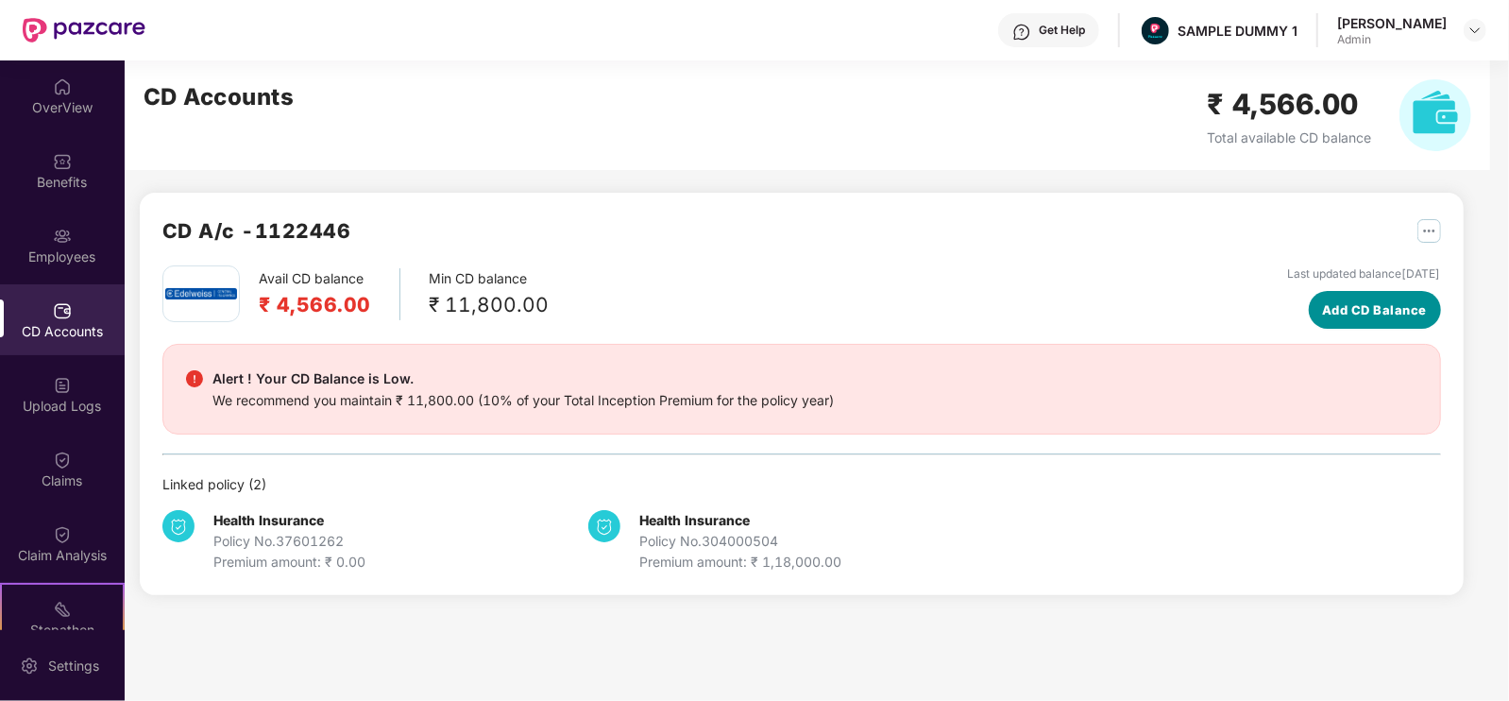
click at [1309, 322] on button "Add CD Balance" at bounding box center [1375, 310] width 132 height 38
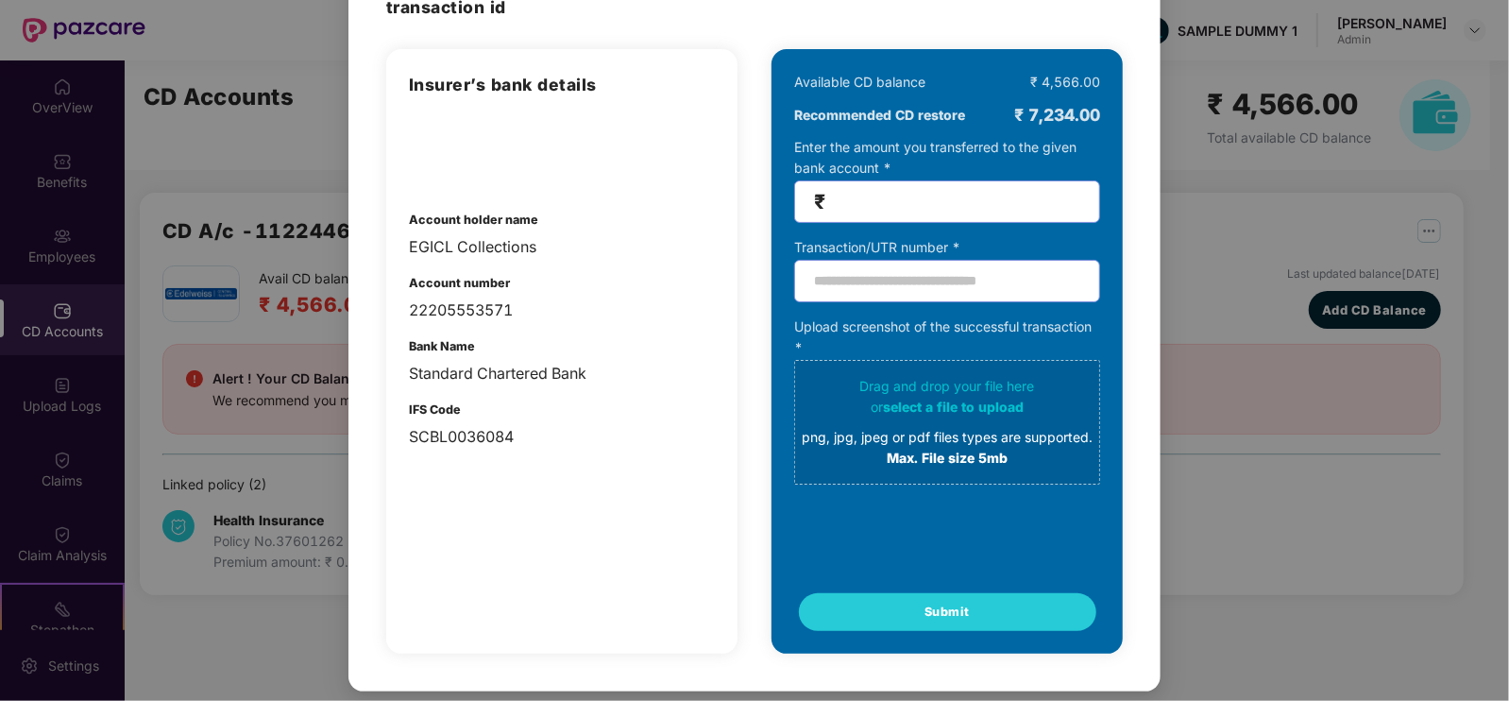
scroll to position [12, 0]
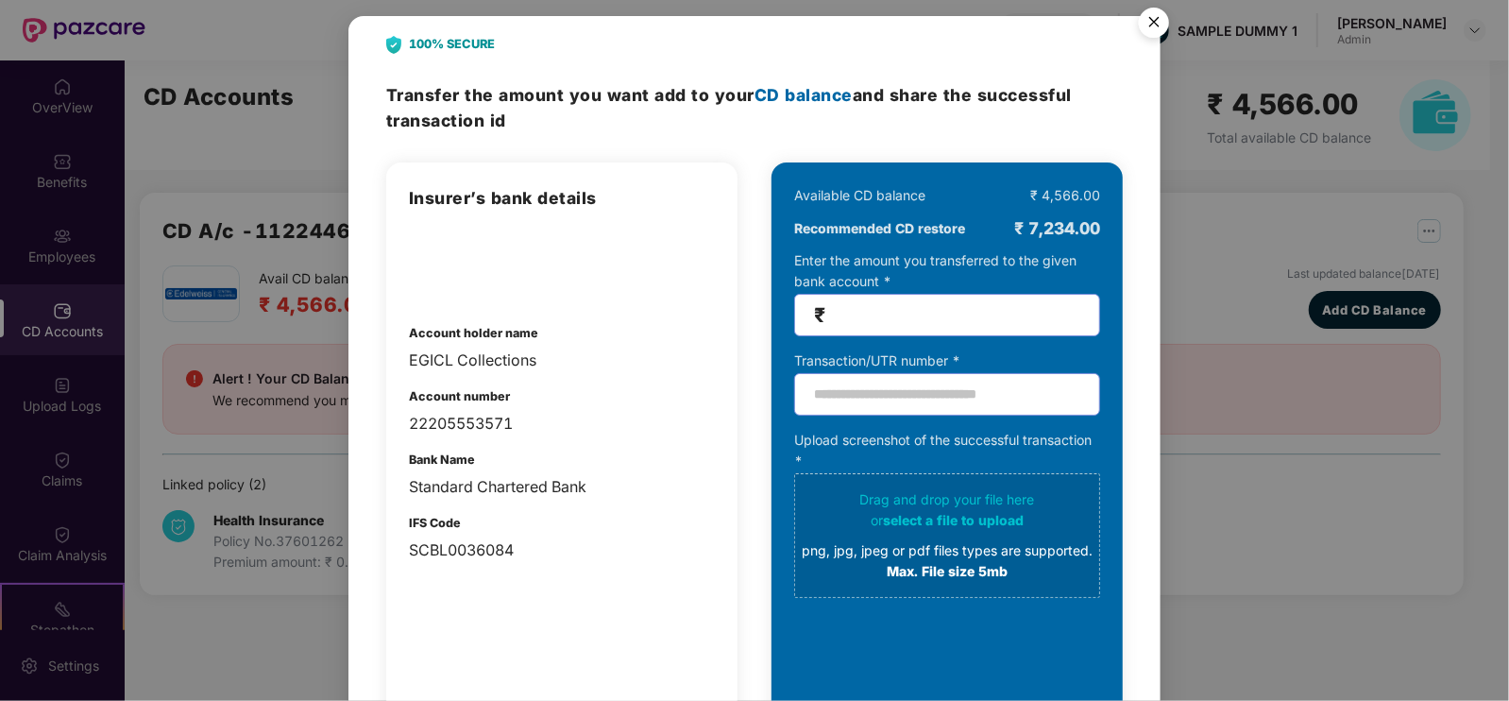
click at [1154, 30] on img "Close" at bounding box center [1153, 25] width 53 height 53
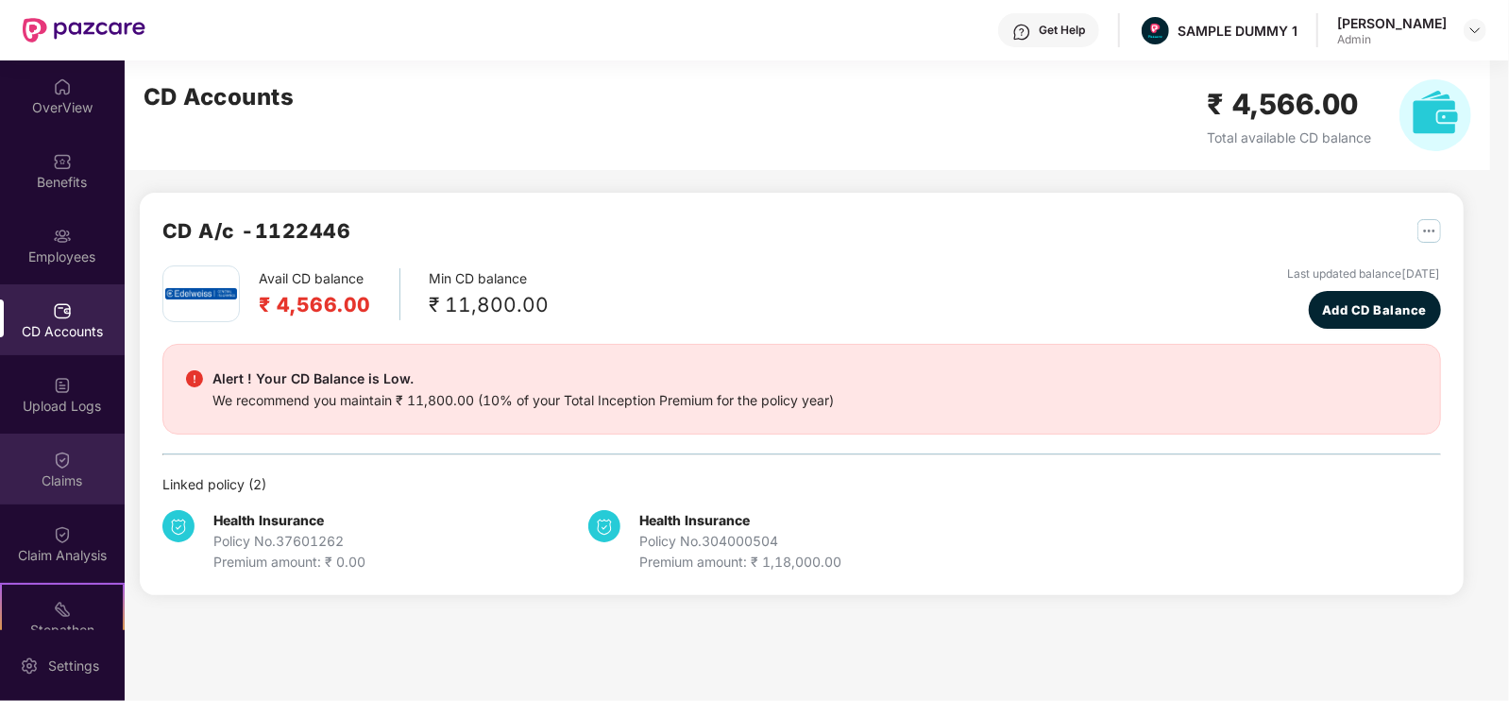
click at [76, 460] on div "Claims" at bounding box center [62, 468] width 125 height 71
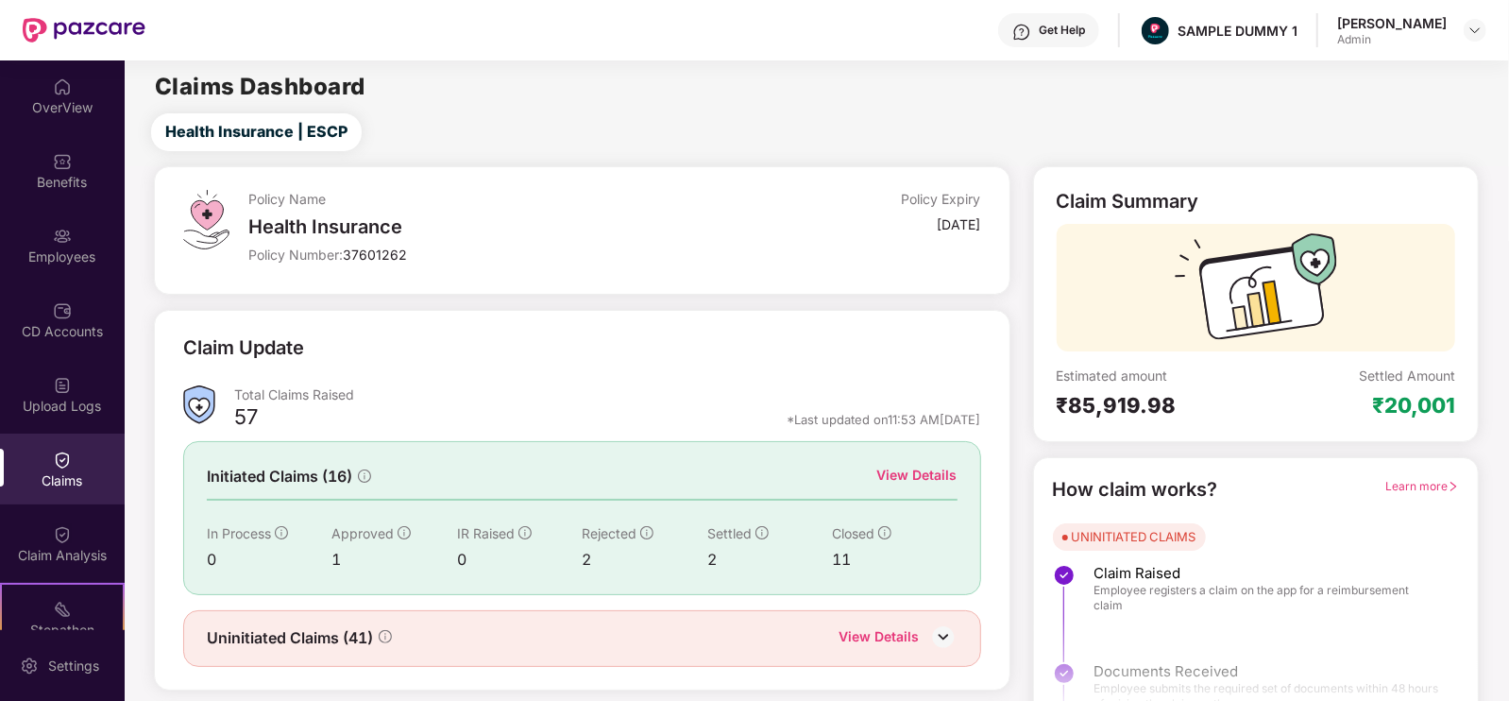
scroll to position [38, 0]
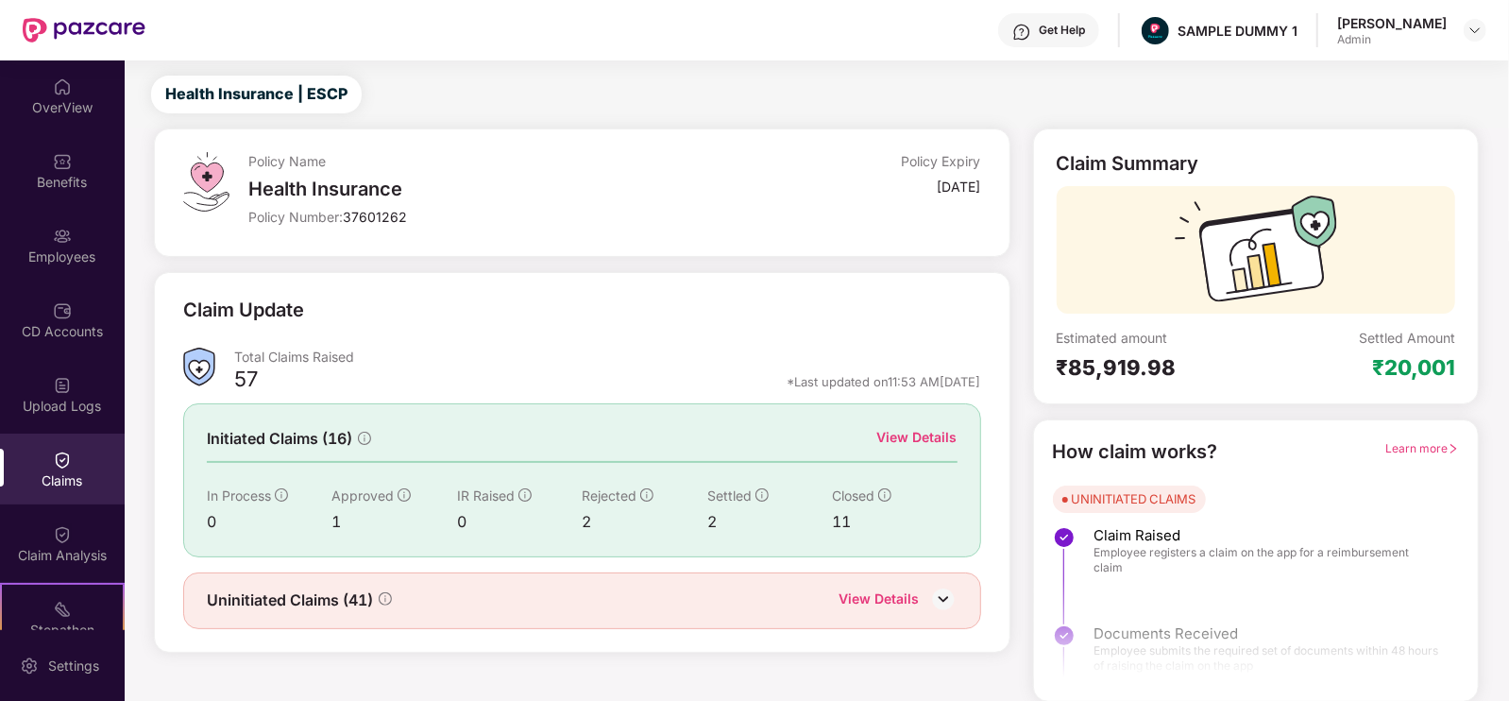
click at [914, 445] on div "View Details" at bounding box center [917, 437] width 80 height 21
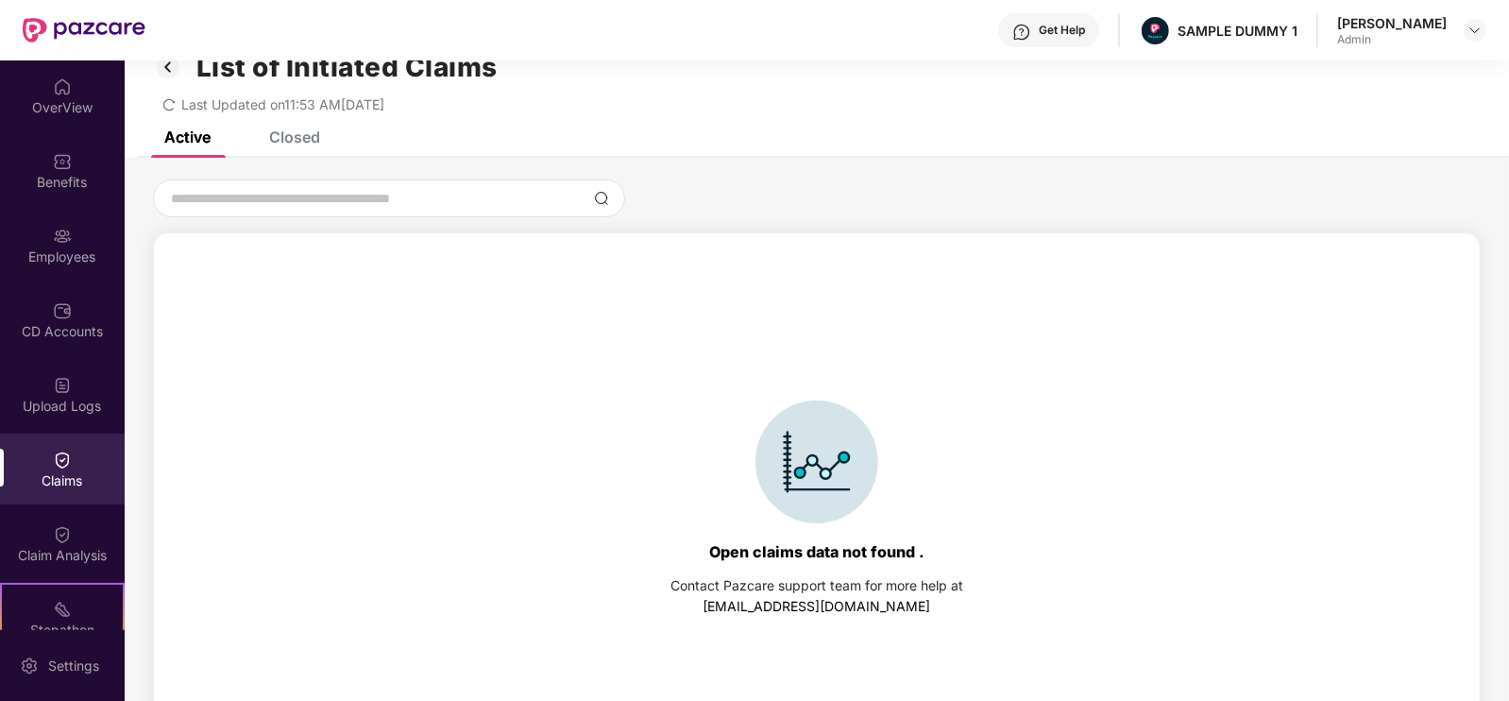
click at [305, 144] on div "Closed" at bounding box center [294, 136] width 51 height 19
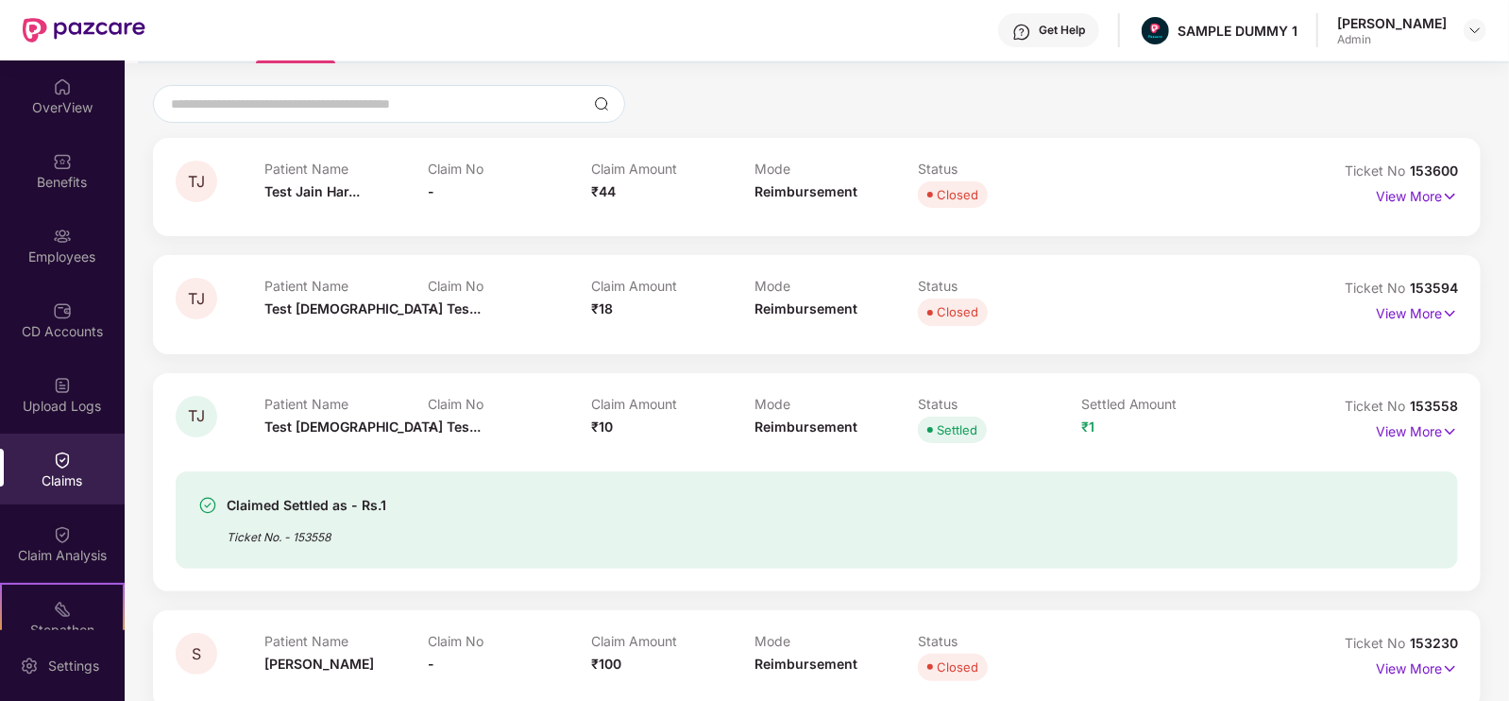
scroll to position [134, 0]
click at [1410, 441] on div "View More" at bounding box center [1417, 430] width 82 height 30
click at [1408, 427] on p "View More" at bounding box center [1417, 427] width 82 height 25
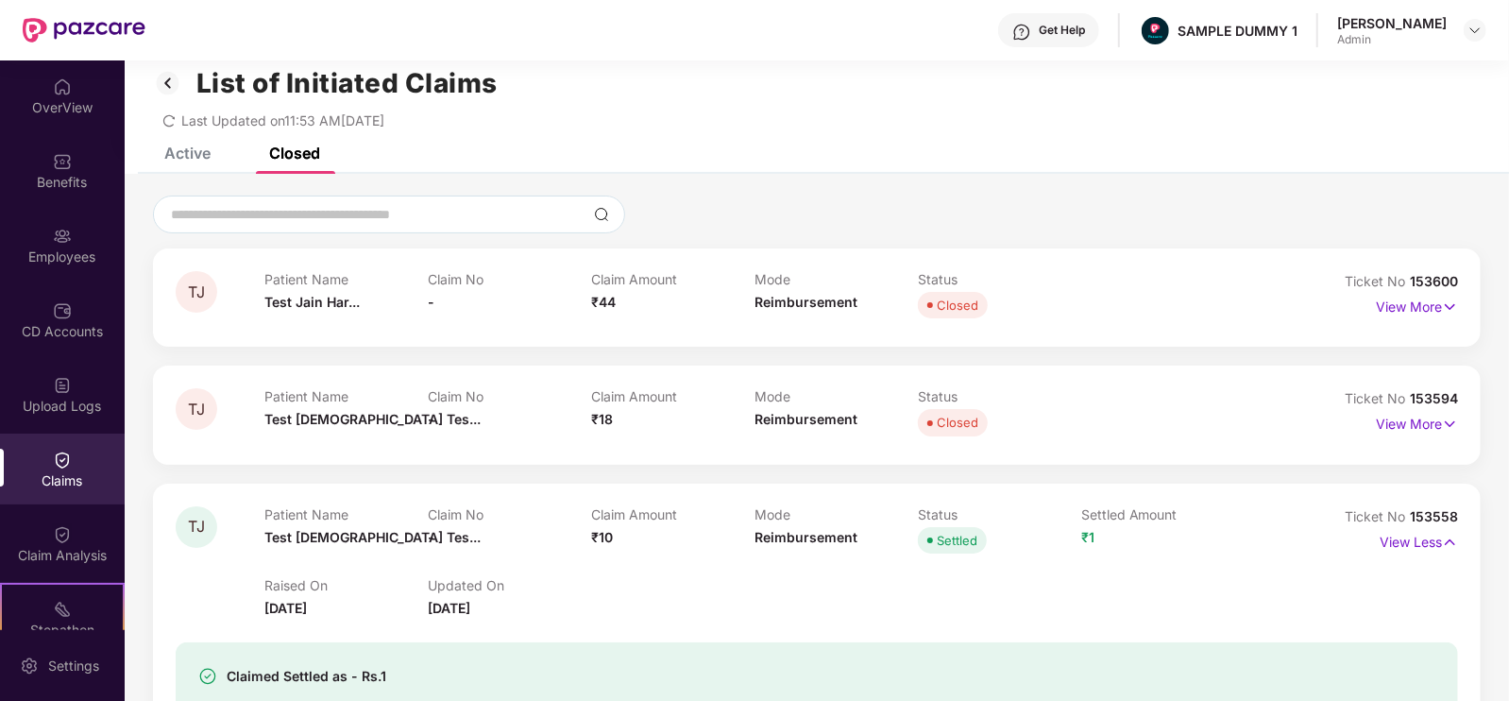
scroll to position [0, 0]
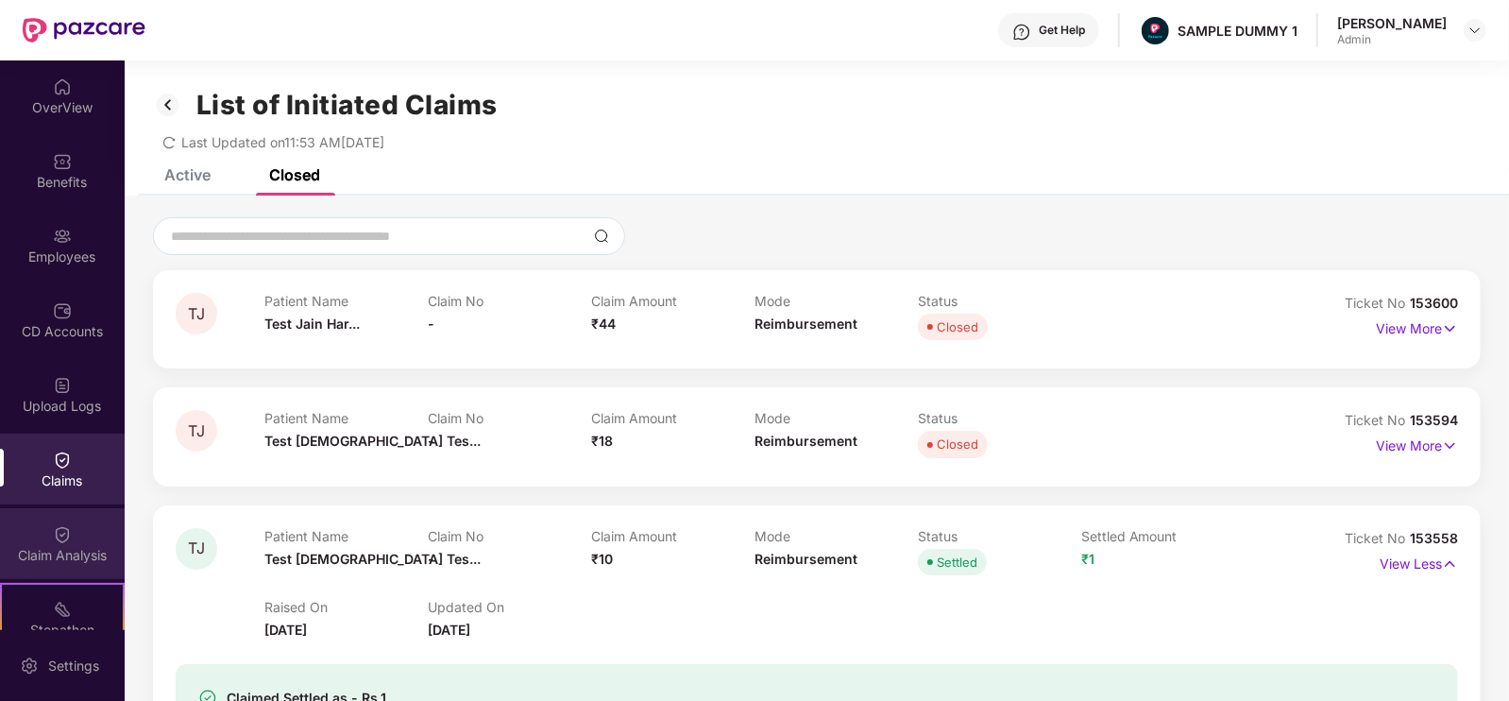
click at [46, 535] on div "Claim Analysis" at bounding box center [62, 543] width 125 height 71
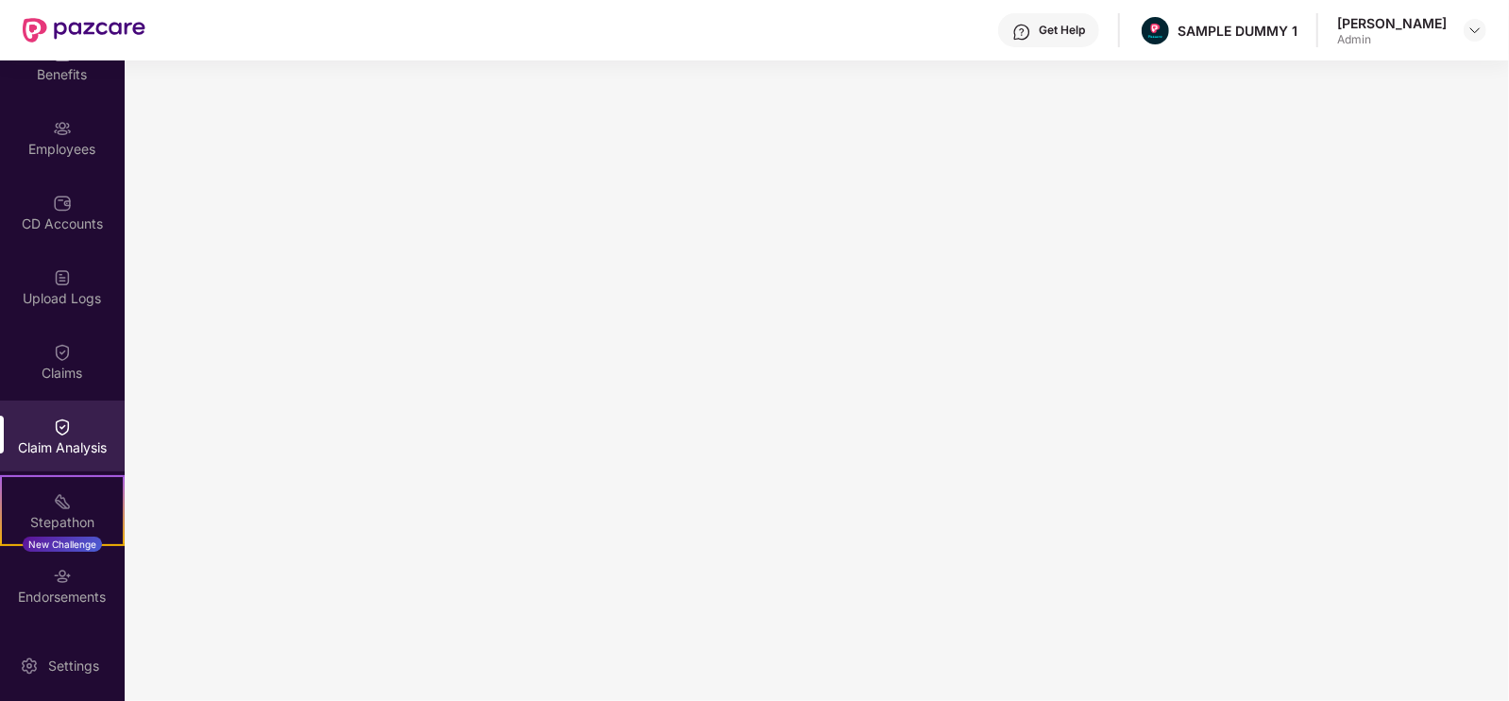
scroll to position [209, 0]
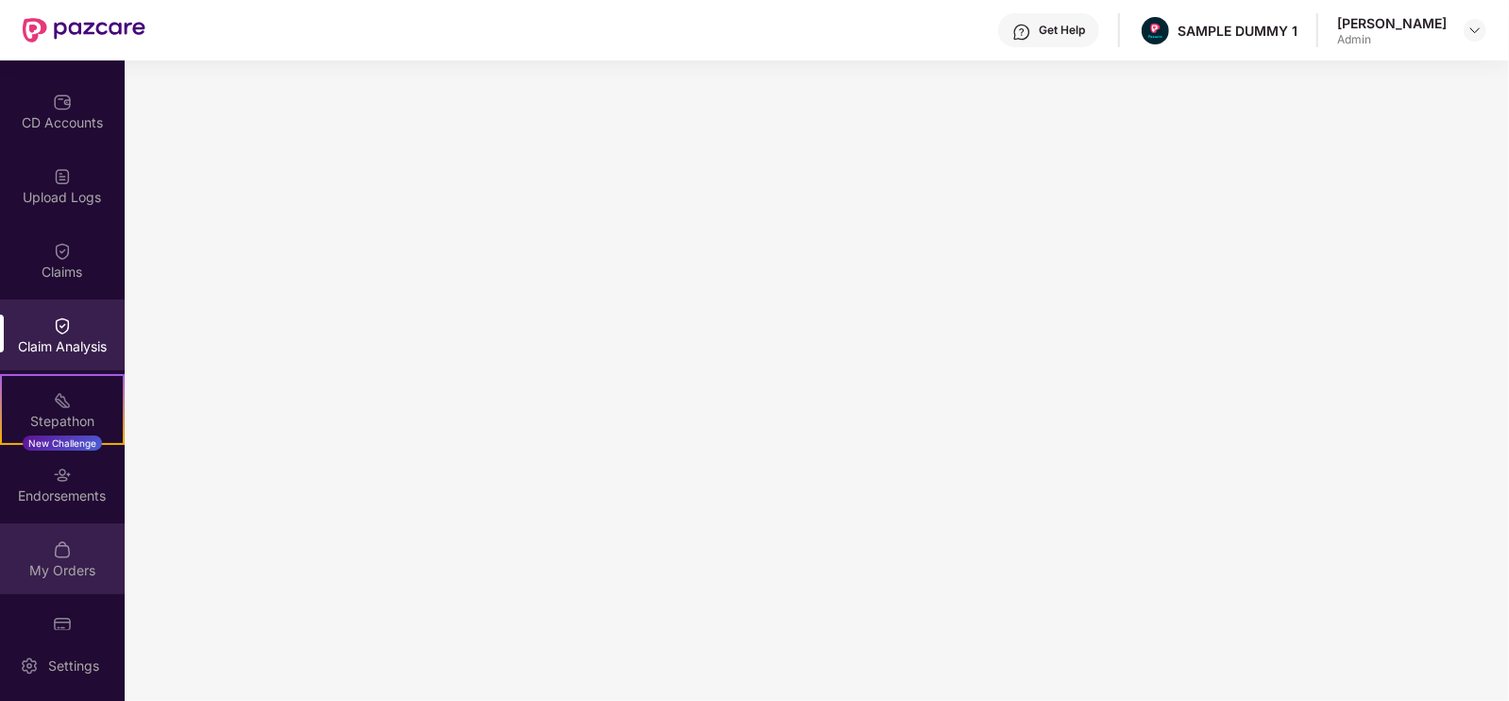
click at [77, 540] on div "My Orders" at bounding box center [62, 558] width 125 height 71
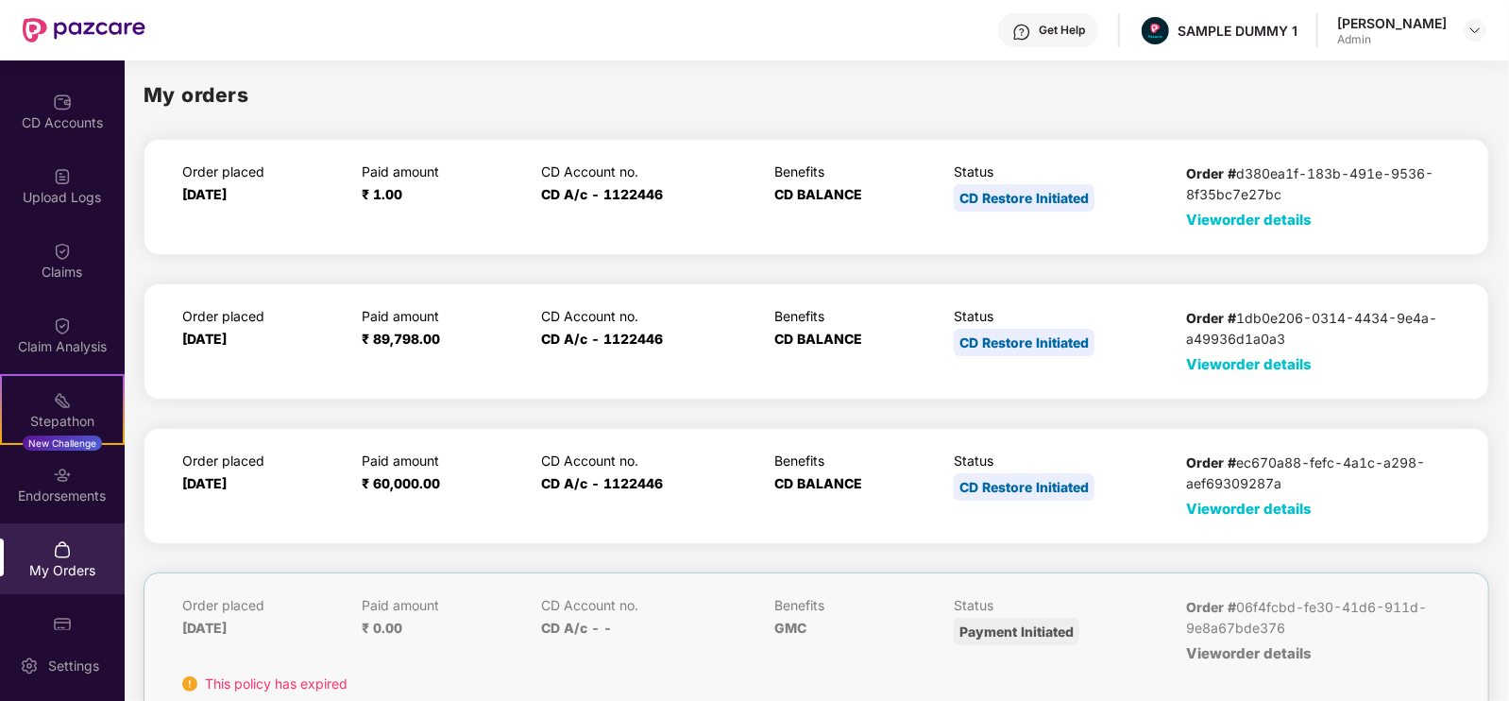
click at [1212, 512] on span "View order details" at bounding box center [1249, 509] width 126 height 18
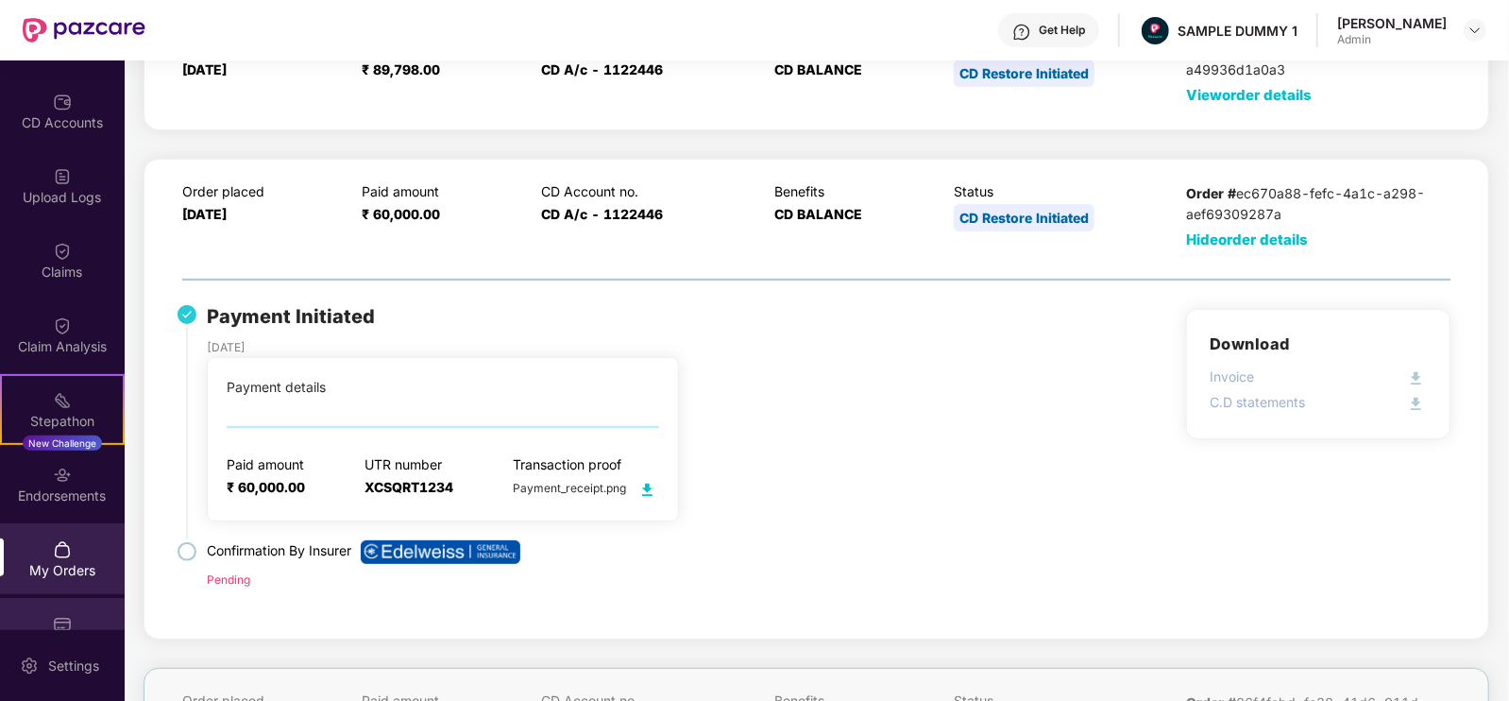
scroll to position [251, 0]
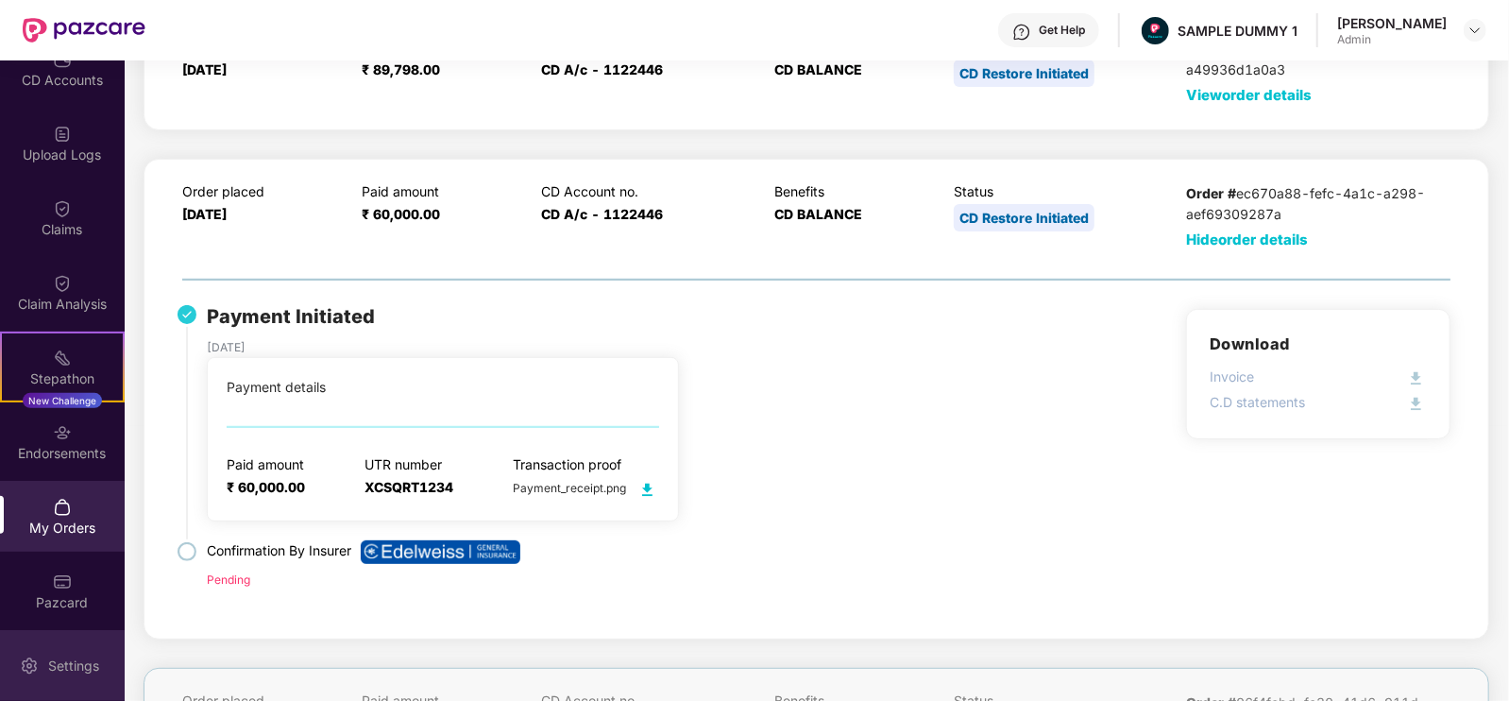
click at [35, 660] on img at bounding box center [29, 665] width 19 height 19
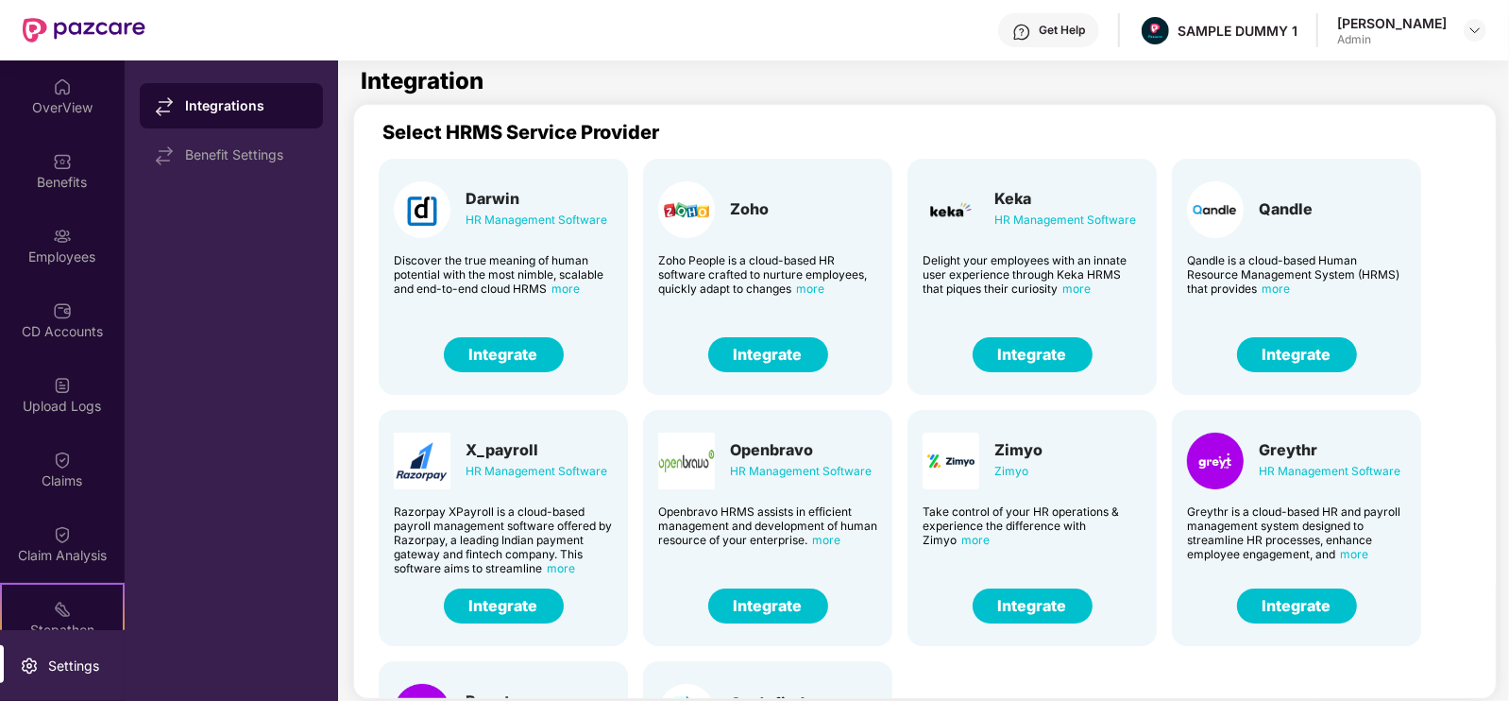
click at [1094, 42] on div "Get Help" at bounding box center [1048, 30] width 101 height 34
